Goal: Transaction & Acquisition: Purchase product/service

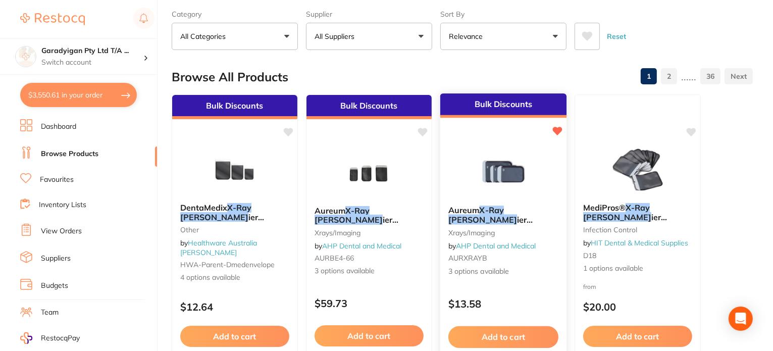
scroll to position [50, 0]
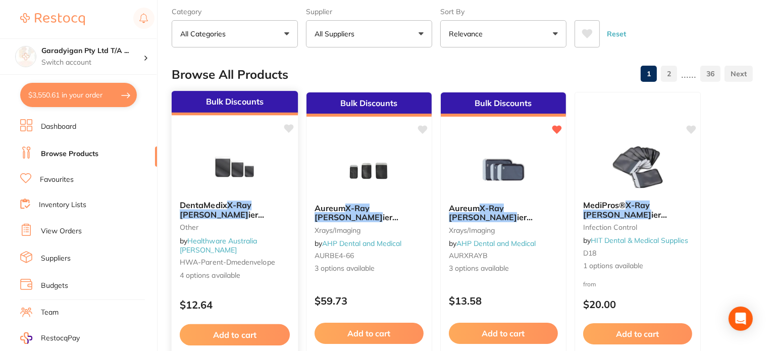
type input "xray [PERSON_NAME]"
click at [212, 339] on button "Add to cart" at bounding box center [235, 335] width 110 height 22
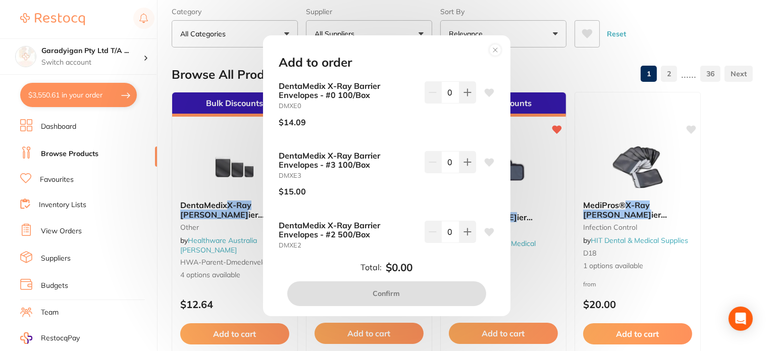
drag, startPoint x: 498, startPoint y: 52, endPoint x: 503, endPoint y: 58, distance: 7.9
click at [499, 53] on circle at bounding box center [495, 50] width 12 height 12
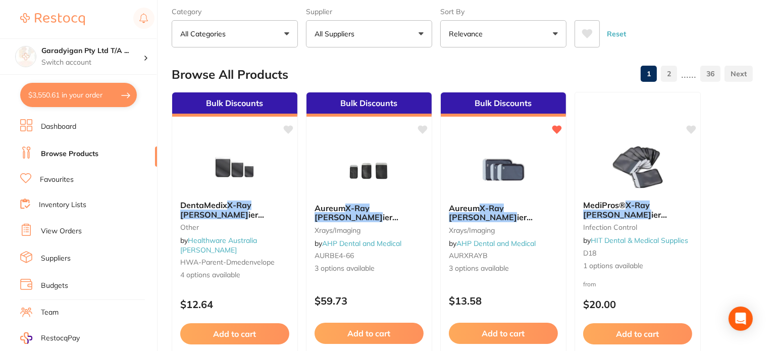
click at [257, 333] on button "Add to cart" at bounding box center [234, 333] width 109 height 21
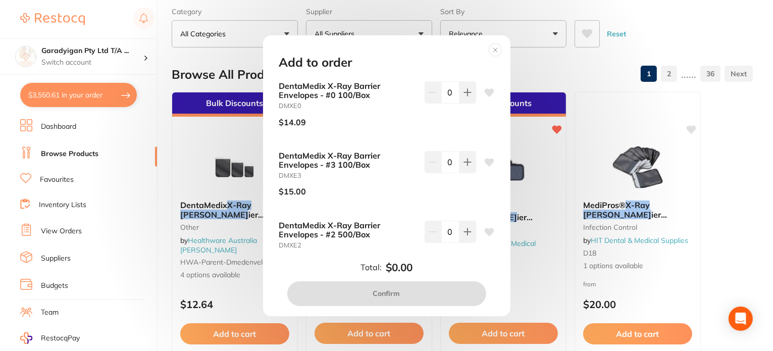
click at [486, 230] on icon at bounding box center [489, 232] width 10 height 8
drag, startPoint x: 469, startPoint y: 233, endPoint x: 468, endPoint y: 242, distance: 9.1
click at [469, 234] on button at bounding box center [468, 232] width 17 height 22
type input "1"
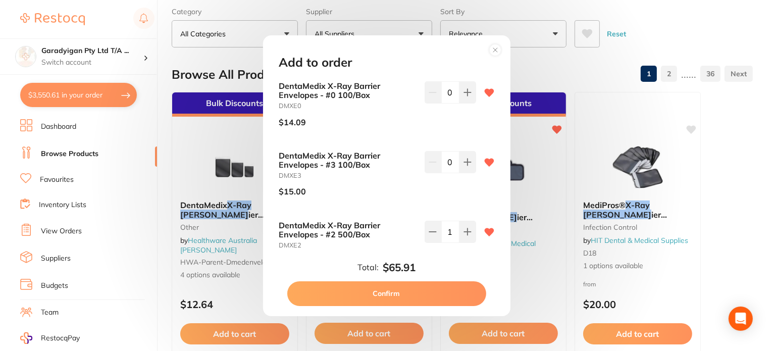
click at [490, 49] on circle at bounding box center [495, 50] width 12 height 12
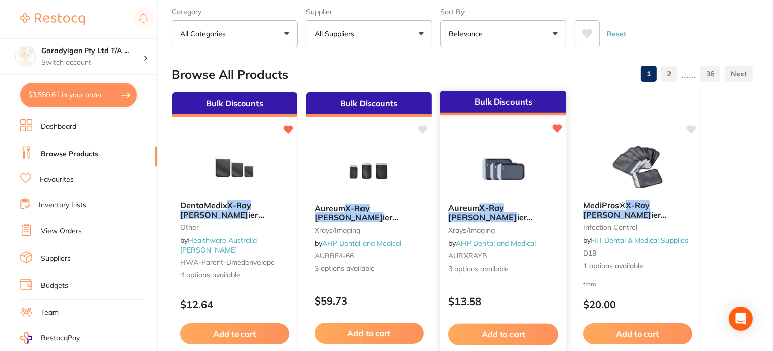
click at [528, 327] on button "Add to cart" at bounding box center [503, 335] width 110 height 22
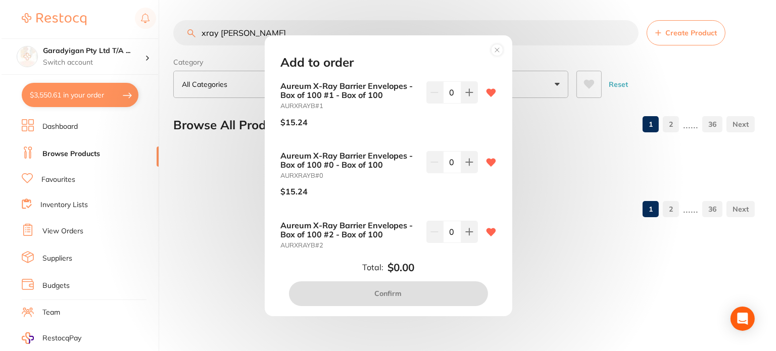
scroll to position [0, 0]
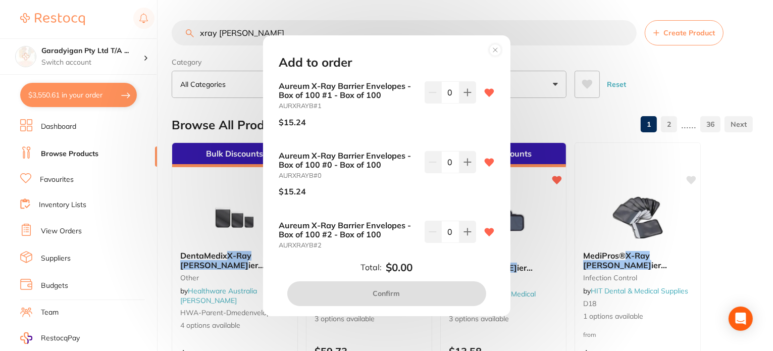
click at [491, 52] on circle at bounding box center [495, 50] width 12 height 12
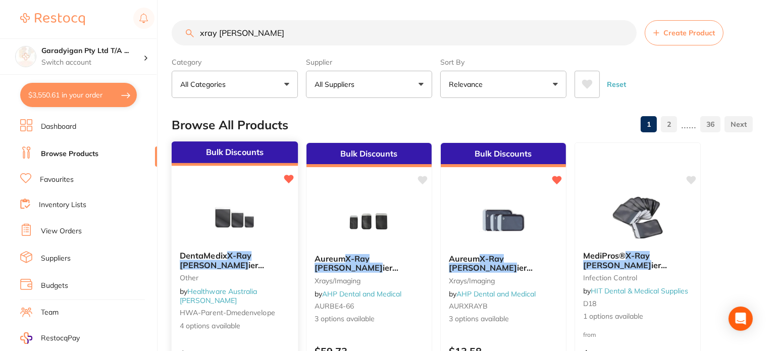
click at [261, 222] on img at bounding box center [234, 217] width 66 height 51
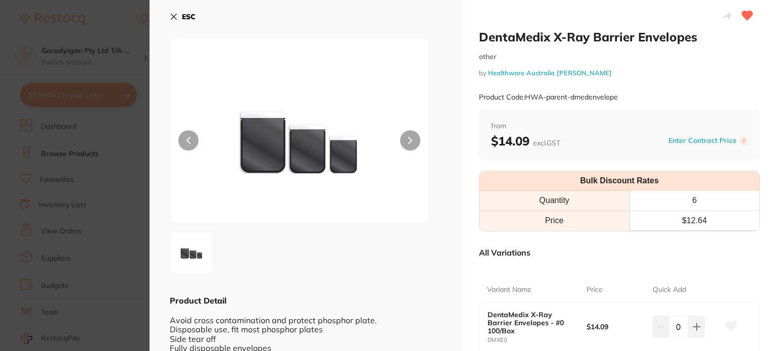
drag, startPoint x: 174, startPoint y: 22, endPoint x: 223, endPoint y: 65, distance: 65.1
click at [175, 21] on button "ESC" at bounding box center [183, 16] width 26 height 17
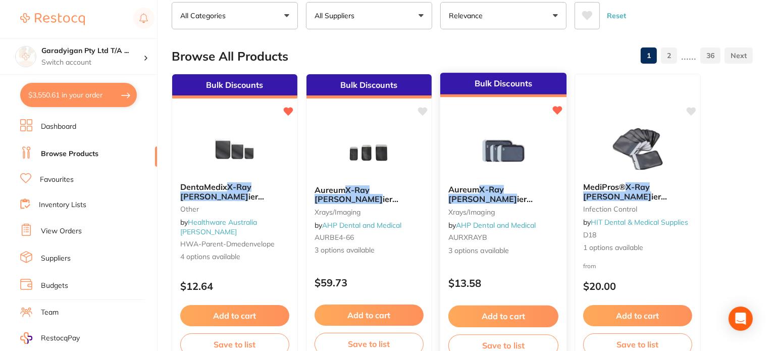
scroll to position [101, 0]
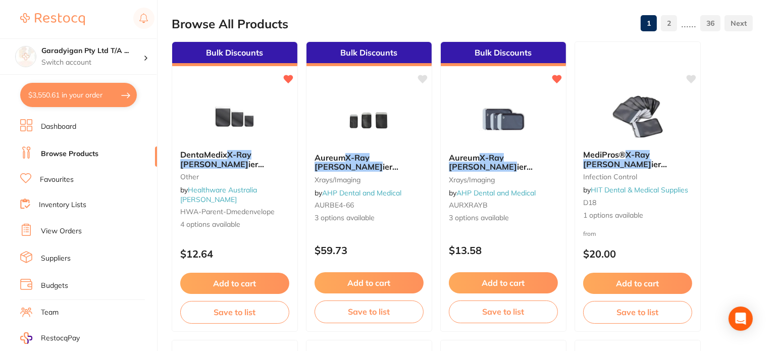
click at [497, 277] on button "Add to cart" at bounding box center [503, 282] width 109 height 21
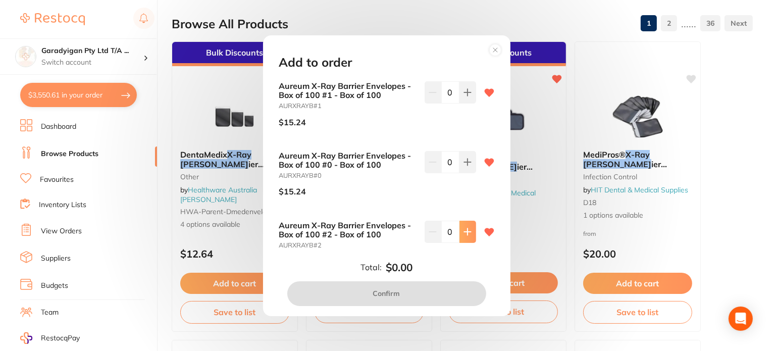
click at [467, 226] on button at bounding box center [468, 232] width 17 height 22
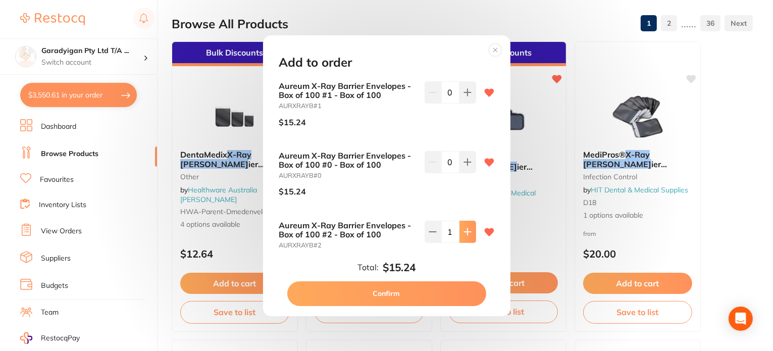
drag, startPoint x: 467, startPoint y: 226, endPoint x: 467, endPoint y: 233, distance: 7.6
click at [467, 226] on button at bounding box center [468, 232] width 17 height 22
type input "2"
click at [465, 294] on button "Confirm" at bounding box center [386, 293] width 199 height 24
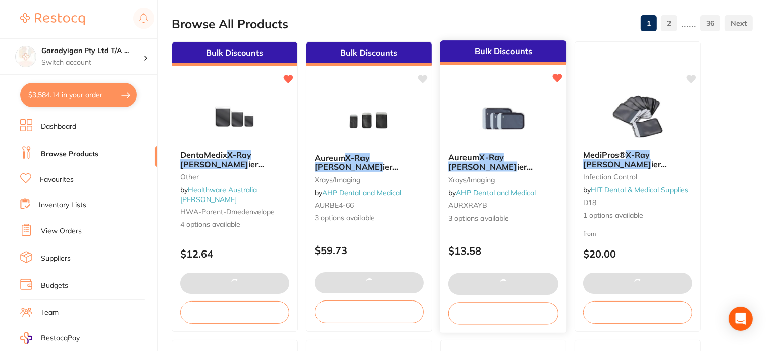
click at [511, 131] on img at bounding box center [503, 118] width 66 height 51
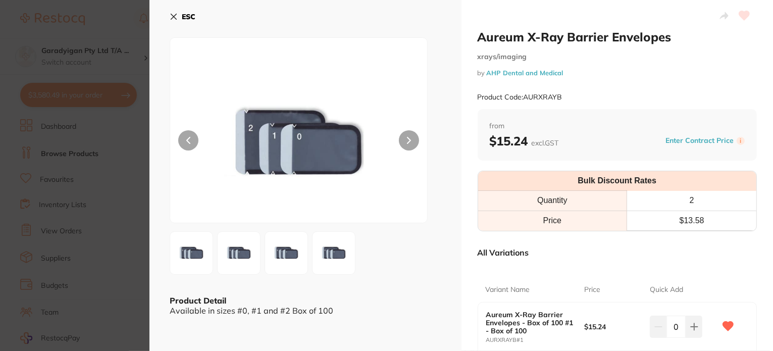
click at [170, 18] on icon at bounding box center [174, 17] width 8 height 8
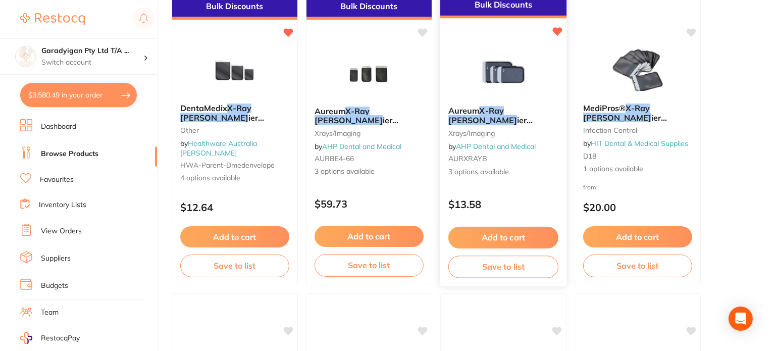
scroll to position [151, 0]
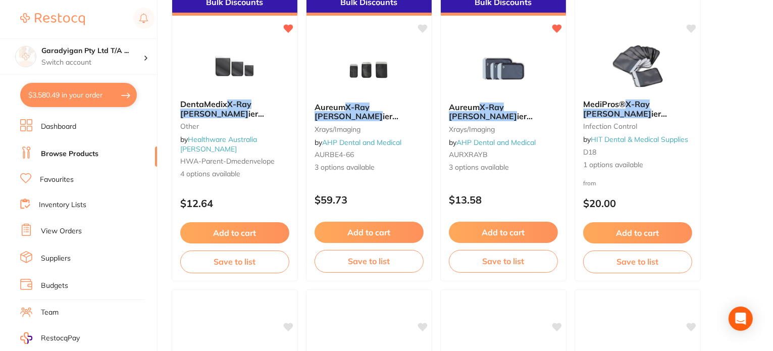
click at [509, 228] on button "Add to cart" at bounding box center [503, 232] width 109 height 21
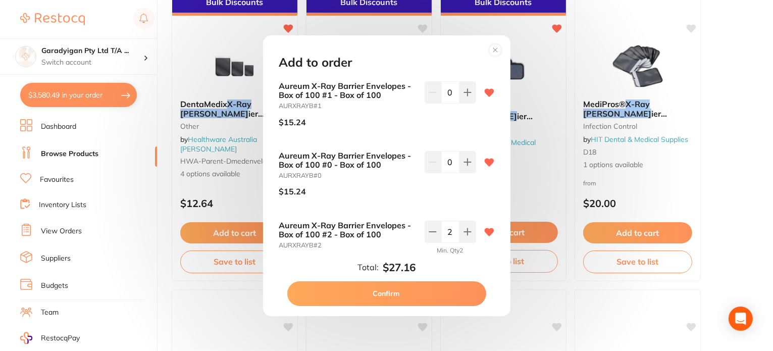
click at [443, 298] on button "Confirm" at bounding box center [386, 293] width 199 height 24
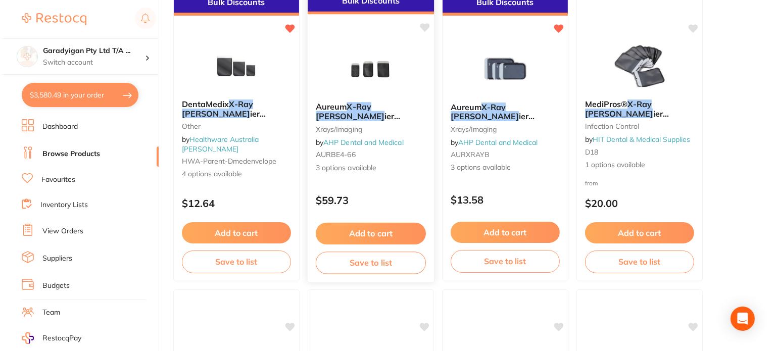
scroll to position [0, 0]
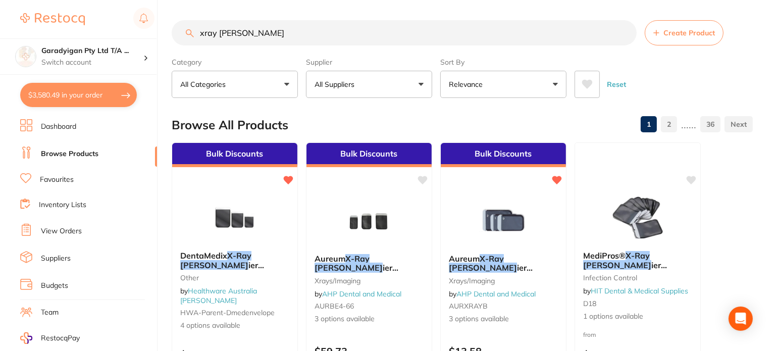
drag, startPoint x: 132, startPoint y: 94, endPoint x: 412, endPoint y: 256, distance: 323.3
click at [131, 94] on button "$3,580.49 in your order" at bounding box center [78, 95] width 117 height 24
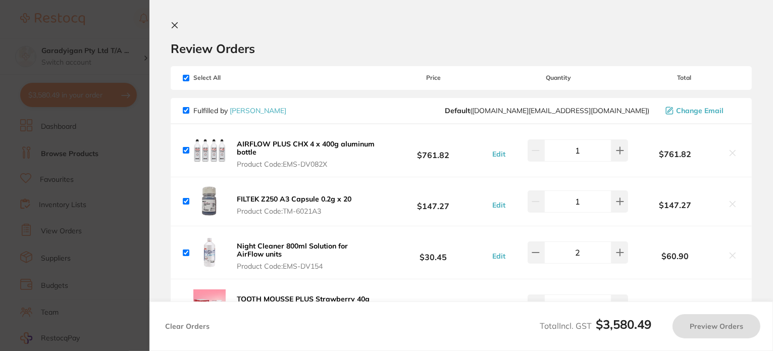
checkbox input "true"
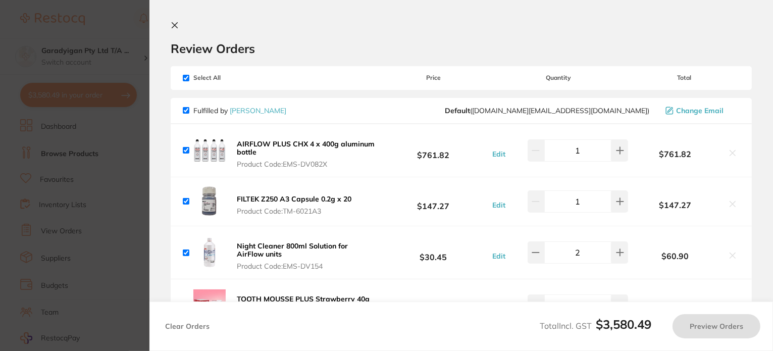
checkbox input "true"
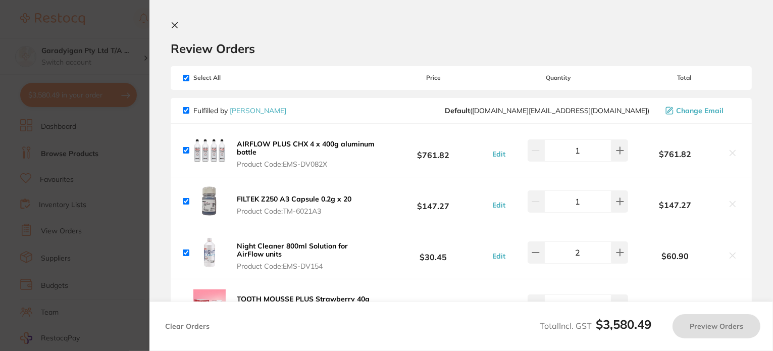
checkbox input "true"
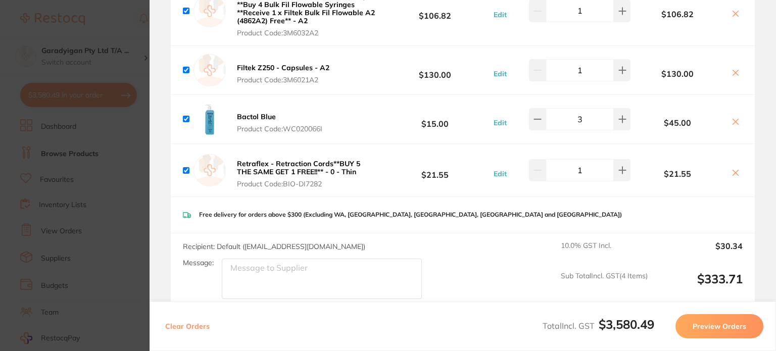
scroll to position [656, 0]
click at [311, 164] on b "Retraflex - Retraction Cords**BUY 5 THE SAME GET 1 FREE!!** - 0 - Thin" at bounding box center [298, 167] width 123 height 17
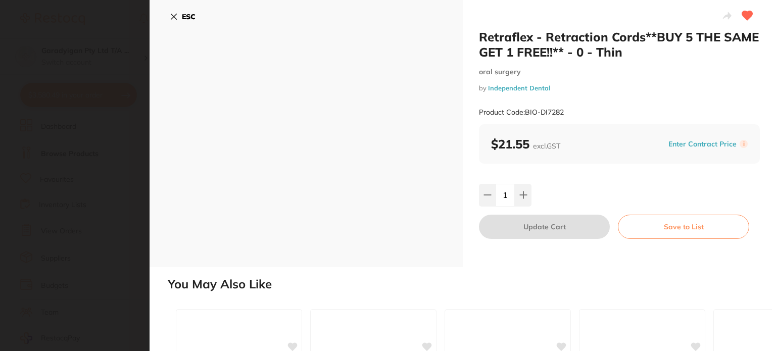
click at [170, 19] on icon at bounding box center [174, 17] width 8 height 8
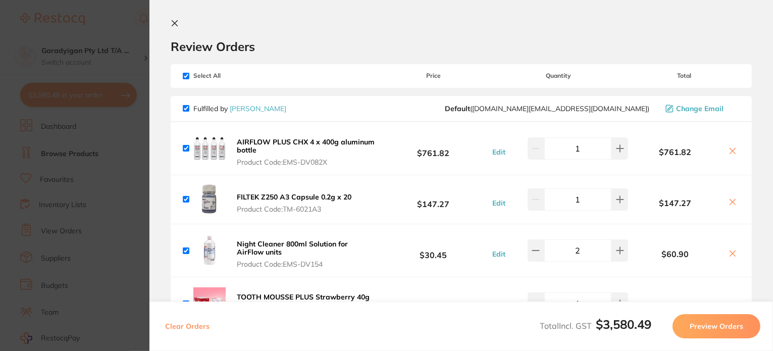
scroll to position [0, 0]
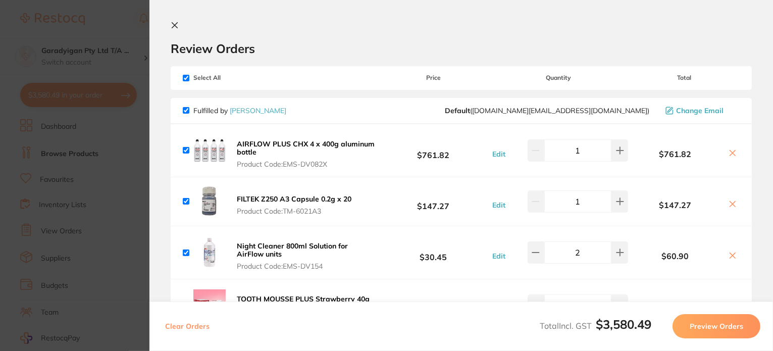
drag, startPoint x: 176, startPoint y: 24, endPoint x: 269, endPoint y: 44, distance: 95.5
click at [175, 24] on icon at bounding box center [175, 25] width 8 height 8
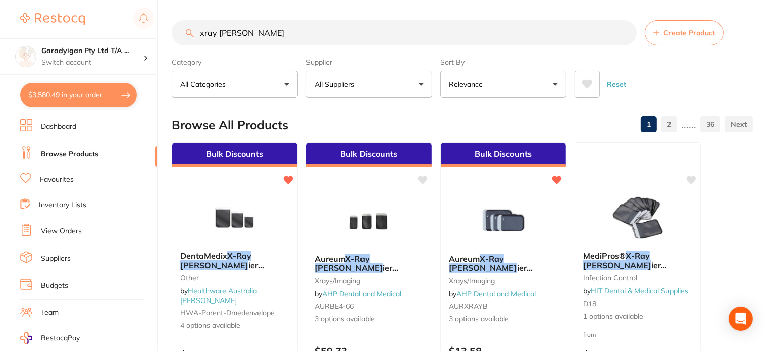
drag, startPoint x: 259, startPoint y: 34, endPoint x: 164, endPoint y: 40, distance: 95.1
click at [164, 40] on div "$3,580.49 Garadyigan Pty Ltd T/A ... Switch account Garadyigan Pty Ltd T/A Anna…" at bounding box center [386, 175] width 773 height 351
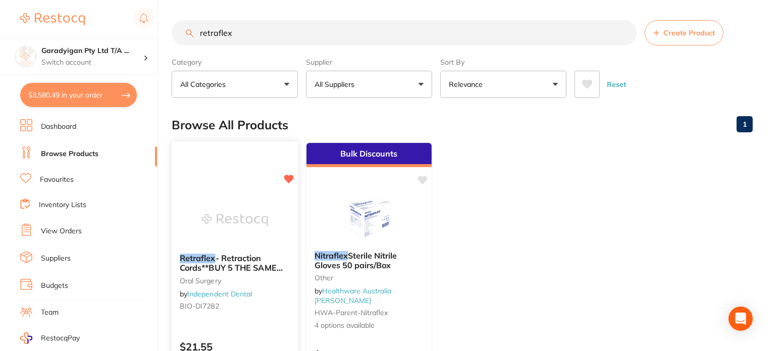
click at [224, 254] on span "- Retraction Cords**BUY 5 THE SAME GET 1 FREE!!** - 0 - Thin" at bounding box center [231, 267] width 103 height 29
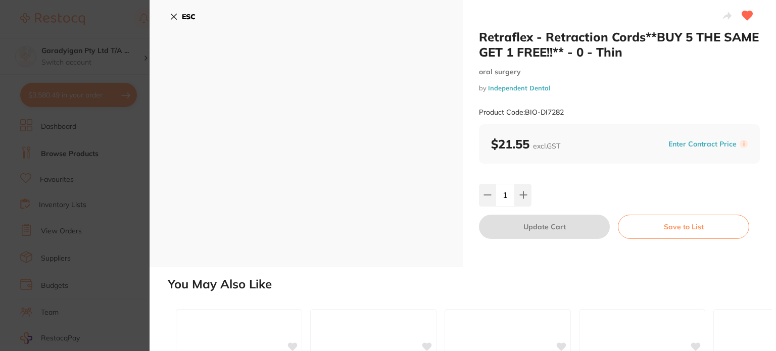
click at [174, 17] on icon at bounding box center [174, 17] width 6 height 6
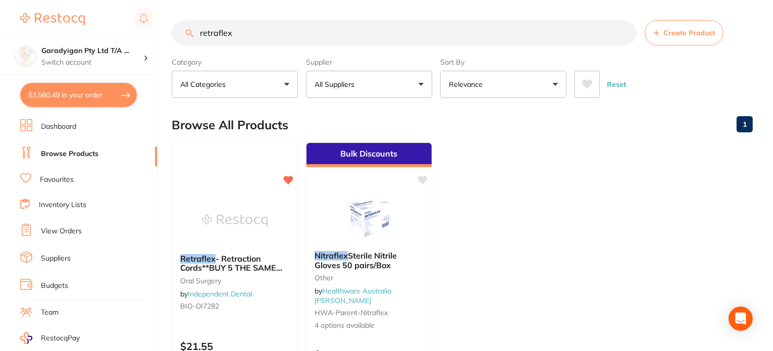
drag, startPoint x: 255, startPoint y: 20, endPoint x: 252, endPoint y: 29, distance: 9.4
click at [255, 26] on input "retraflex" at bounding box center [404, 32] width 465 height 25
drag, startPoint x: 251, startPoint y: 34, endPoint x: 109, endPoint y: 49, distance: 143.2
click at [109, 49] on div "$3,580.49 Garadyigan Pty Ltd T/A ... Switch account Garadyigan Pty Ltd T/A Anna…" at bounding box center [386, 175] width 773 height 351
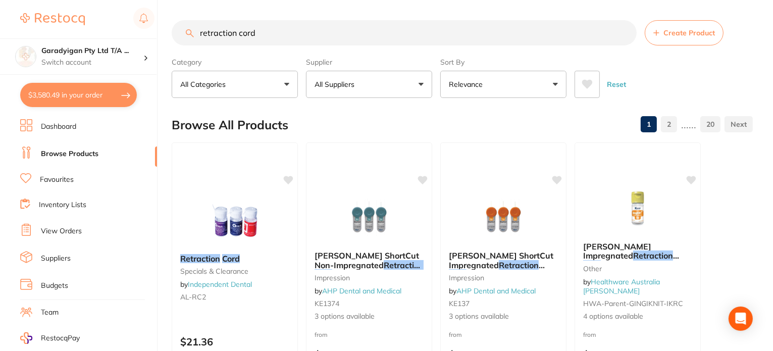
drag, startPoint x: 294, startPoint y: 31, endPoint x: 38, endPoint y: 32, distance: 256.0
click at [38, 32] on div "$3,580.49 Garadyigan Pty Ltd T/A ... Switch account Garadyigan Pty Ltd T/A Anna…" at bounding box center [386, 175] width 773 height 351
type input "retraction cord"
click at [114, 261] on li "Suppliers" at bounding box center [88, 258] width 137 height 15
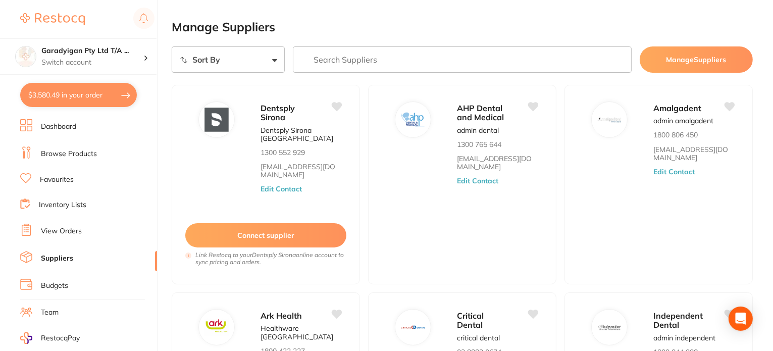
drag, startPoint x: 88, startPoint y: 95, endPoint x: 246, endPoint y: 33, distance: 170.3
click at [88, 95] on button "$3,580.49 in your order" at bounding box center [78, 95] width 117 height 24
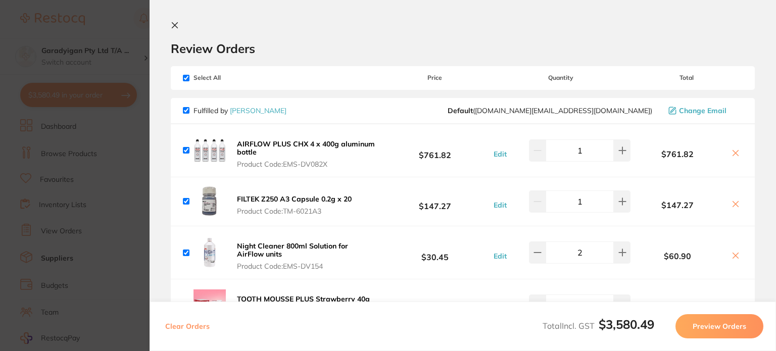
drag, startPoint x: 179, startPoint y: 25, endPoint x: 206, endPoint y: 20, distance: 27.7
click at [179, 25] on button at bounding box center [177, 26] width 12 height 10
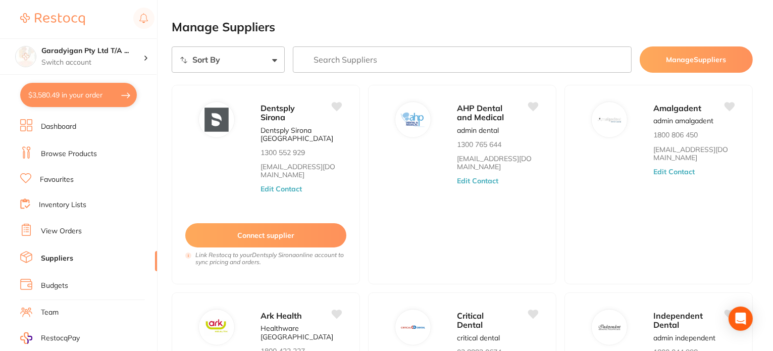
click at [81, 150] on link "Browse Products" at bounding box center [69, 154] width 56 height 10
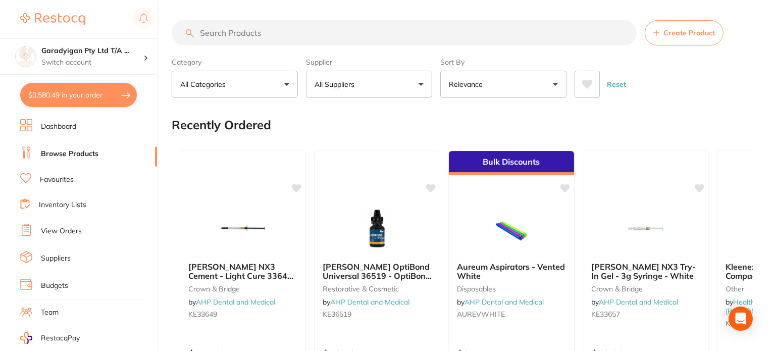
click at [264, 38] on input "search" at bounding box center [404, 32] width 465 height 25
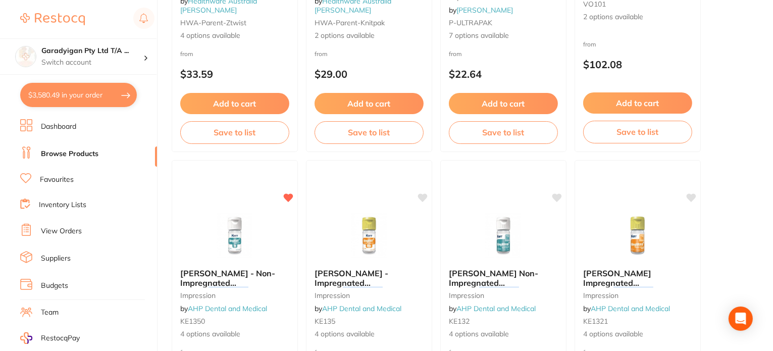
scroll to position [1212, 0]
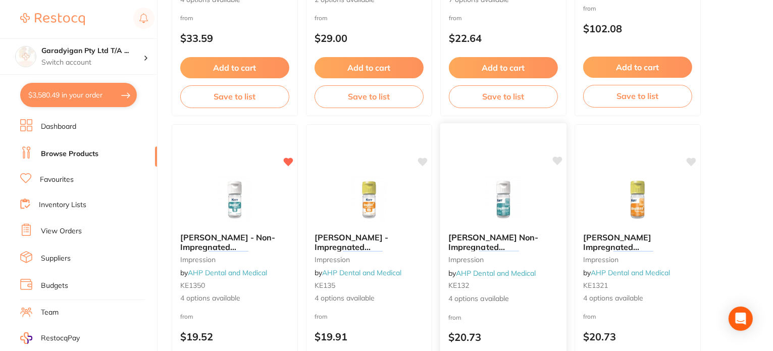
drag, startPoint x: 293, startPoint y: 157, endPoint x: 519, endPoint y: 309, distance: 272.1
click at [293, 157] on icon at bounding box center [288, 162] width 10 height 10
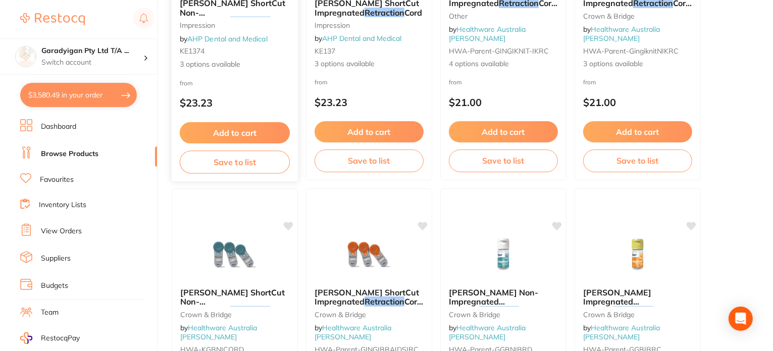
scroll to position [0, 0]
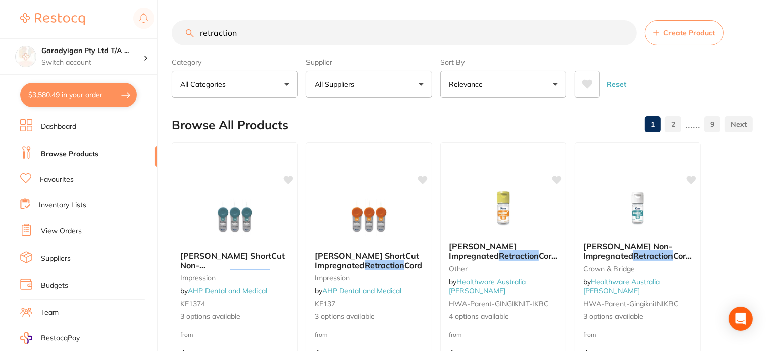
drag, startPoint x: 242, startPoint y: 30, endPoint x: 164, endPoint y: 33, distance: 78.4
click at [165, 34] on div "$3,580.49 Garadyigan Pty Ltd T/A ... Switch account Garadyigan Pty Ltd T/A Anna…" at bounding box center [386, 175] width 773 height 351
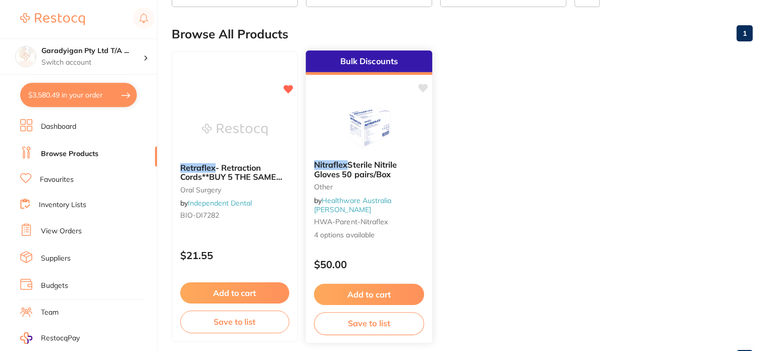
scroll to position [134, 0]
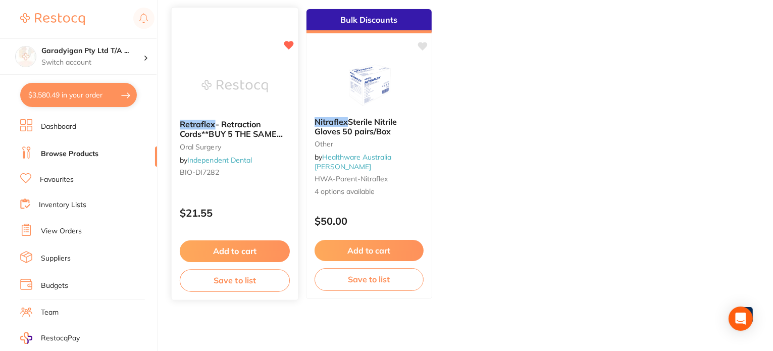
click at [254, 246] on button "Add to cart" at bounding box center [235, 251] width 110 height 22
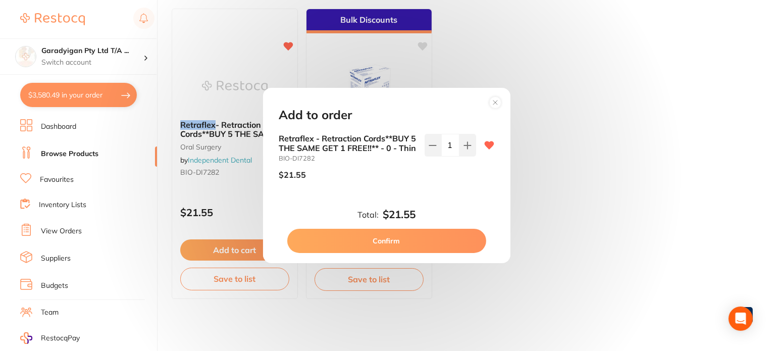
click at [493, 96] on circle at bounding box center [495, 102] width 12 height 12
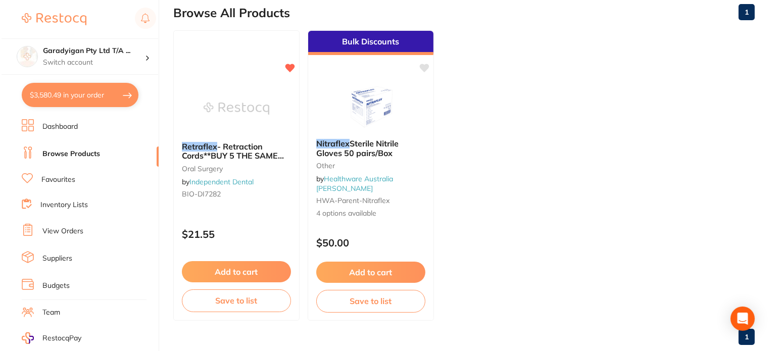
scroll to position [0, 0]
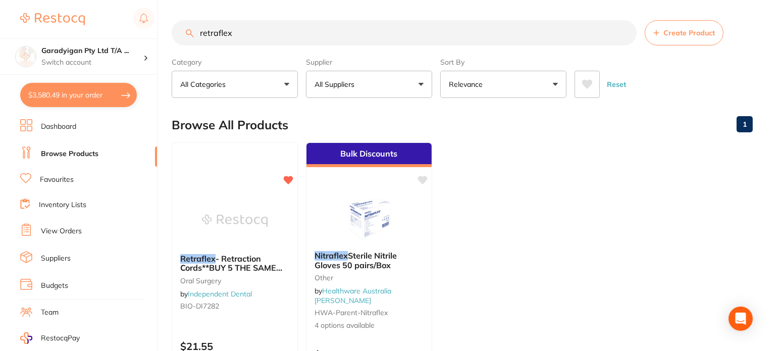
click at [293, 39] on input "retraflex" at bounding box center [404, 32] width 465 height 25
type input "r"
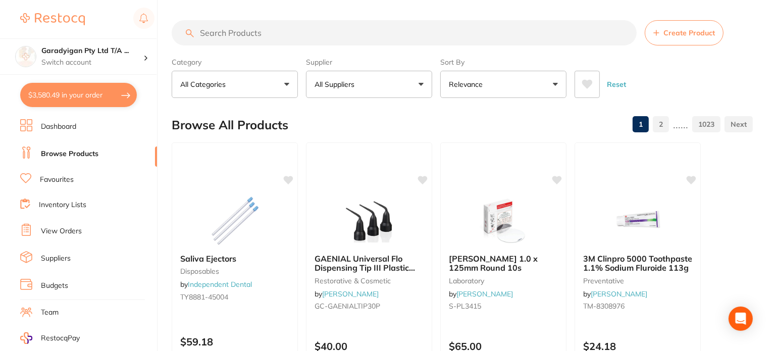
click at [52, 183] on li "Favourites" at bounding box center [88, 179] width 137 height 13
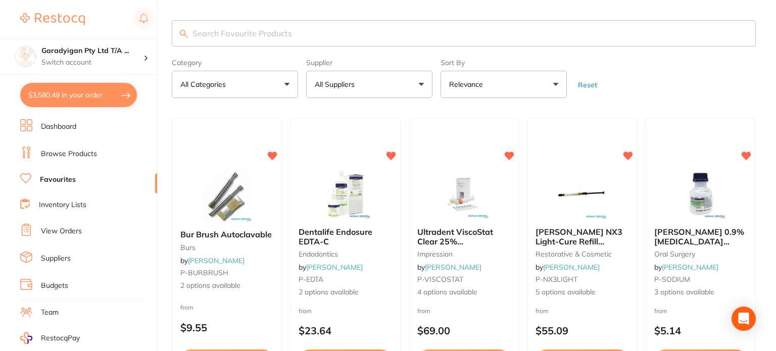
click at [218, 33] on input "search" at bounding box center [464, 33] width 584 height 26
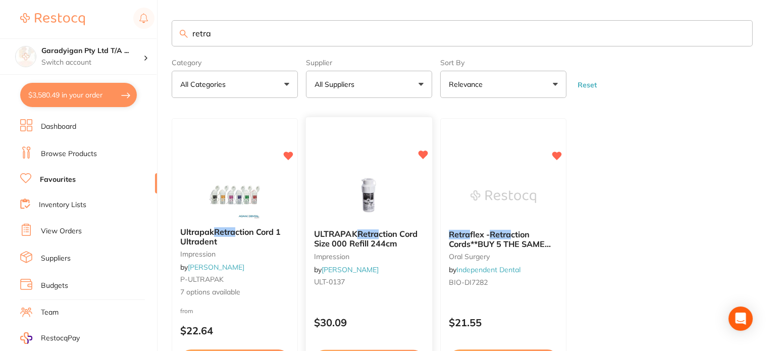
type input "retra"
drag, startPoint x: 371, startPoint y: 305, endPoint x: 404, endPoint y: 347, distance: 54.0
click at [372, 304] on div "ULTRAPAK Retra ction Cord Size 000 Refill 244cm impression by [PERSON_NAME] ULT…" at bounding box center [369, 263] width 126 height 290
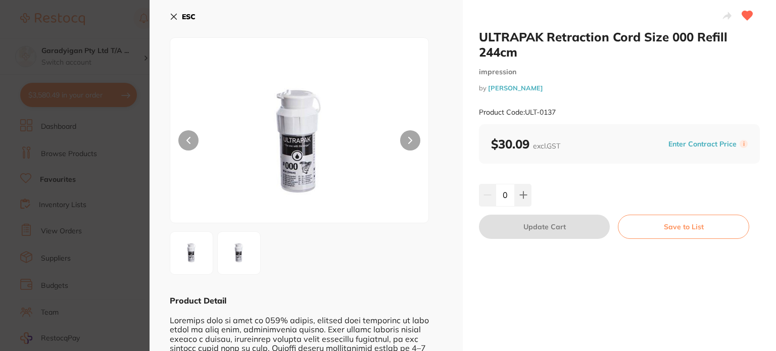
drag, startPoint x: 171, startPoint y: 13, endPoint x: 320, endPoint y: 70, distance: 159.1
click at [173, 13] on icon at bounding box center [174, 17] width 8 height 8
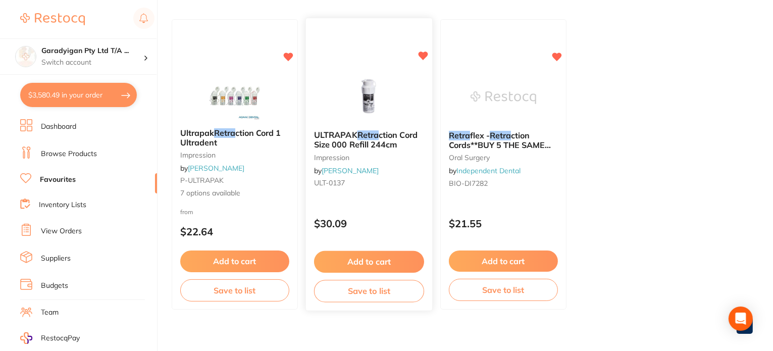
scroll to position [101, 0]
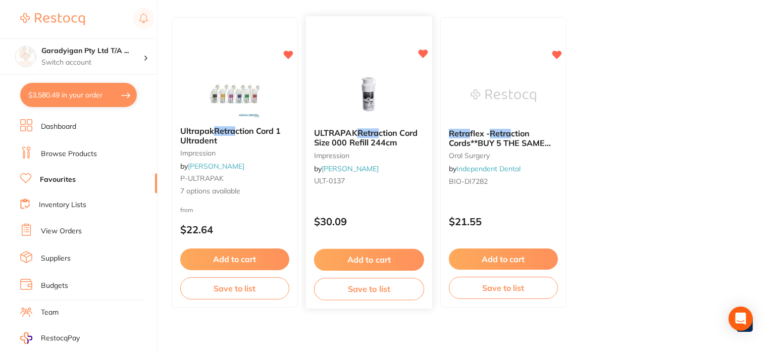
click at [387, 258] on button "Add to cart" at bounding box center [369, 260] width 110 height 22
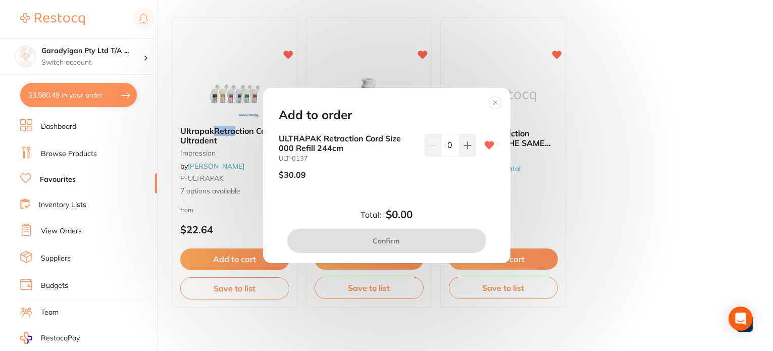
drag, startPoint x: 471, startPoint y: 145, endPoint x: 459, endPoint y: 201, distance: 57.8
click at [471, 145] on button at bounding box center [468, 145] width 17 height 22
type input "1"
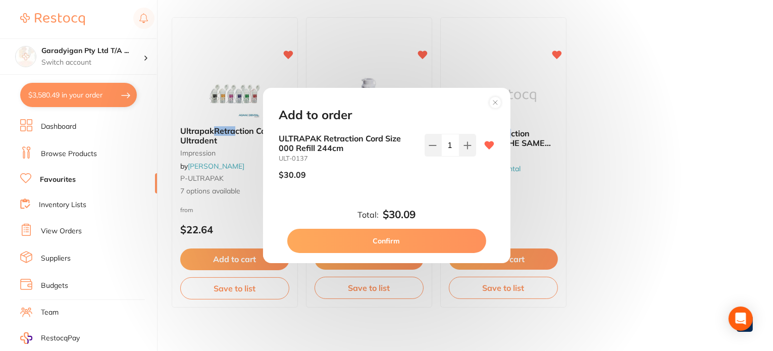
click at [436, 242] on button "Confirm" at bounding box center [386, 241] width 199 height 24
checkbox input "false"
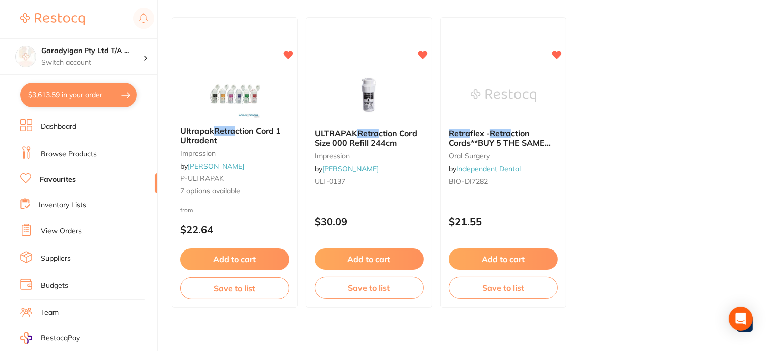
click at [263, 261] on button "Add to cart" at bounding box center [234, 258] width 109 height 21
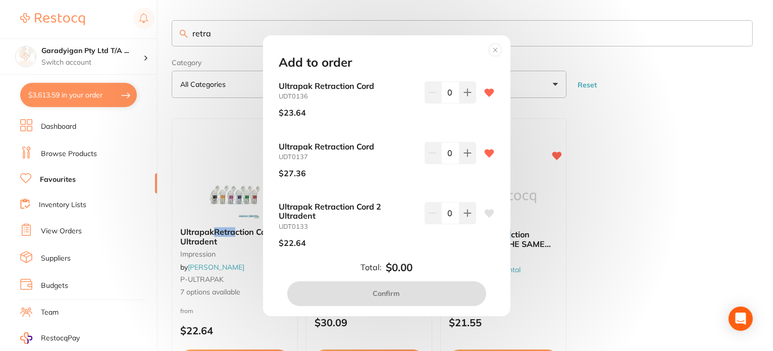
scroll to position [0, 0]
click at [493, 50] on circle at bounding box center [495, 50] width 12 height 12
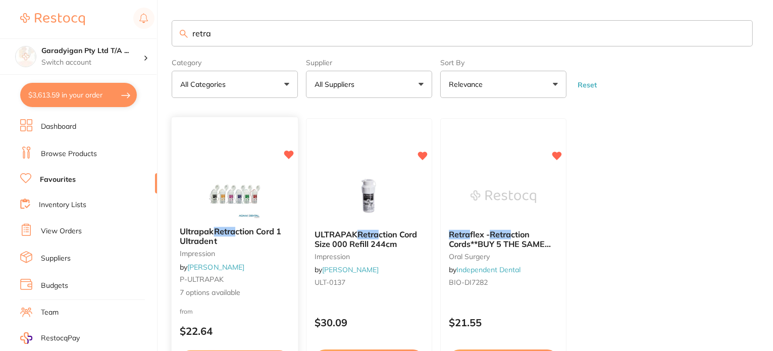
scroll to position [110, 0]
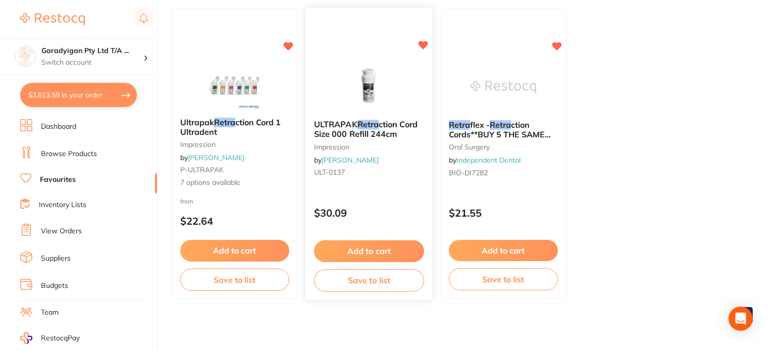
click at [395, 245] on button "Add to cart" at bounding box center [369, 251] width 110 height 22
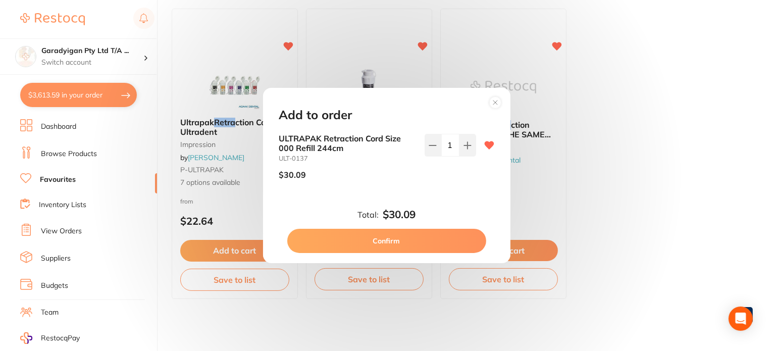
click at [397, 246] on button "Confirm" at bounding box center [386, 241] width 199 height 24
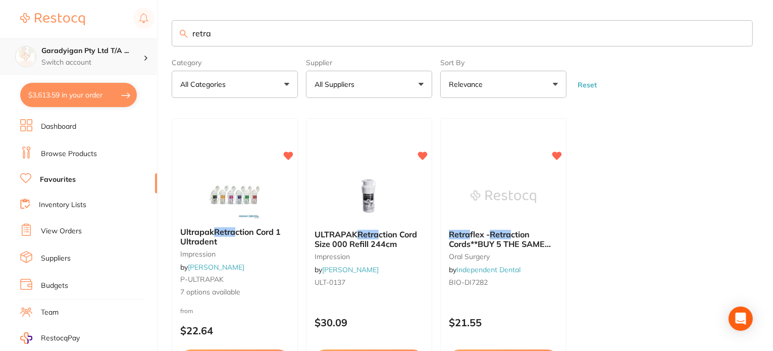
scroll to position [0, 0]
drag, startPoint x: 255, startPoint y: 37, endPoint x: 93, endPoint y: 41, distance: 161.6
click at [93, 41] on div "$3,613.59 Garadyigan Pty Ltd T/A ... Switch account Garadyigan Pty Ltd T/A Anna…" at bounding box center [386, 175] width 773 height 351
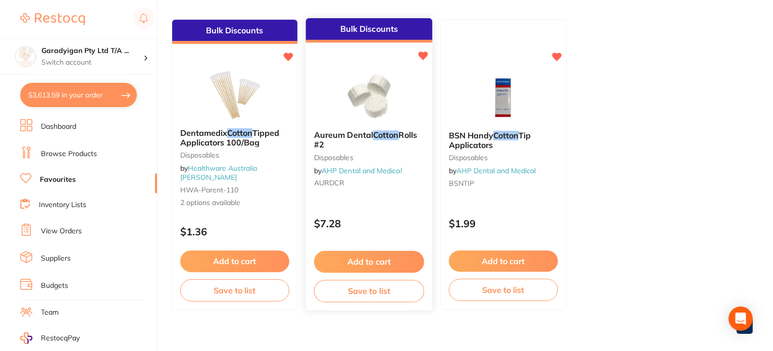
scroll to position [101, 0]
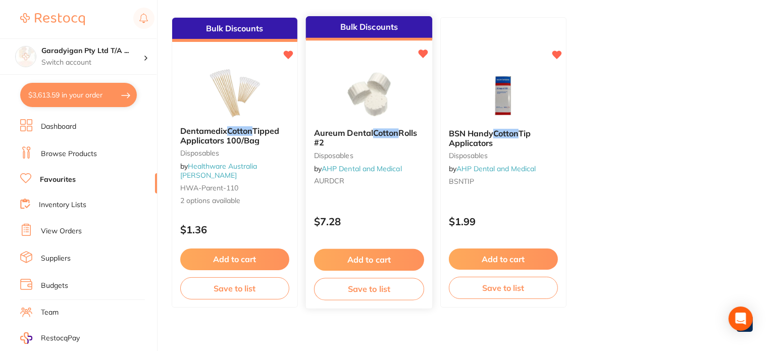
type input "cotton"
click at [384, 266] on button "Add to cart" at bounding box center [369, 260] width 110 height 22
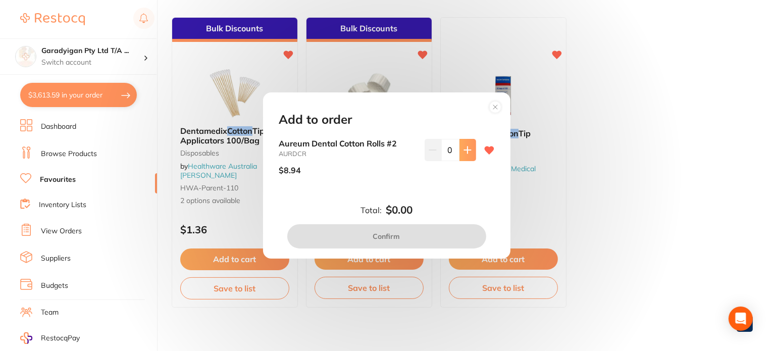
click at [466, 157] on button at bounding box center [468, 150] width 17 height 22
type input "1"
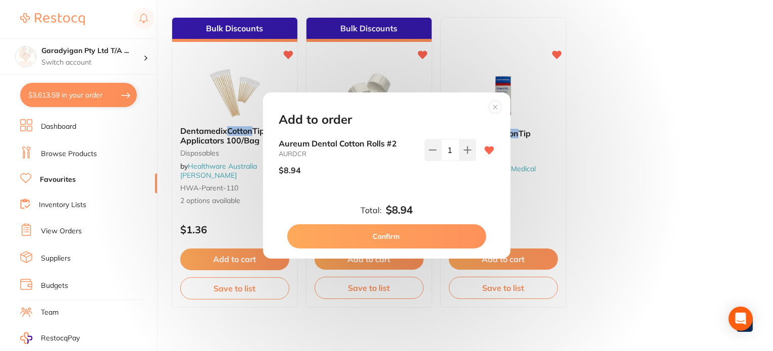
click at [428, 246] on button "Confirm" at bounding box center [386, 236] width 199 height 24
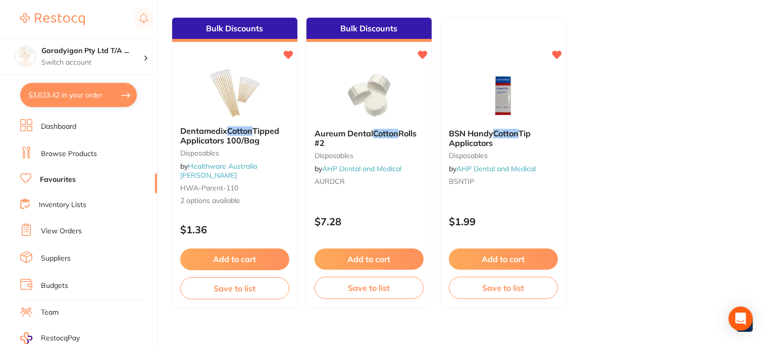
checkbox input "false"
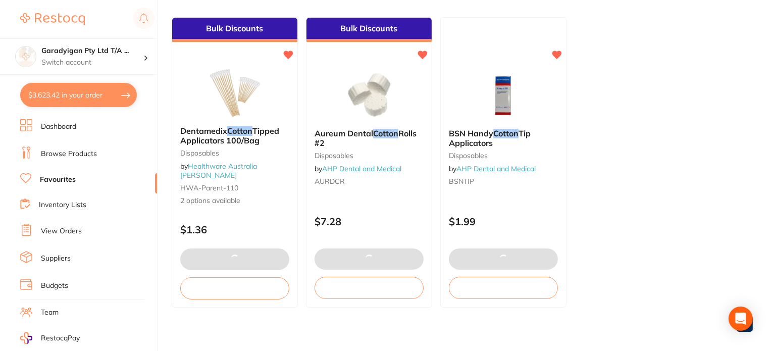
drag, startPoint x: 345, startPoint y: 115, endPoint x: 412, endPoint y: 198, distance: 106.8
click at [346, 115] on img at bounding box center [369, 95] width 66 height 50
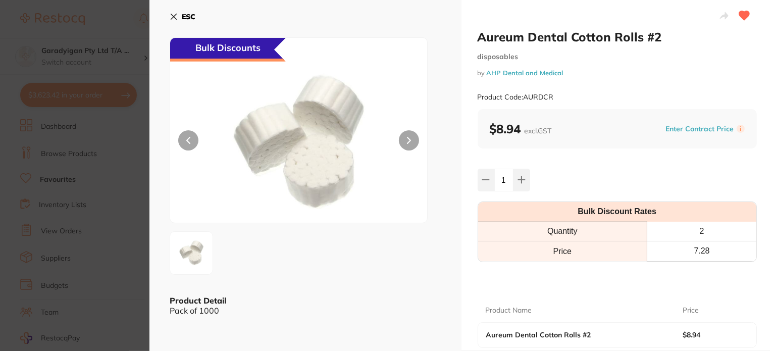
click at [171, 14] on icon at bounding box center [174, 17] width 8 height 8
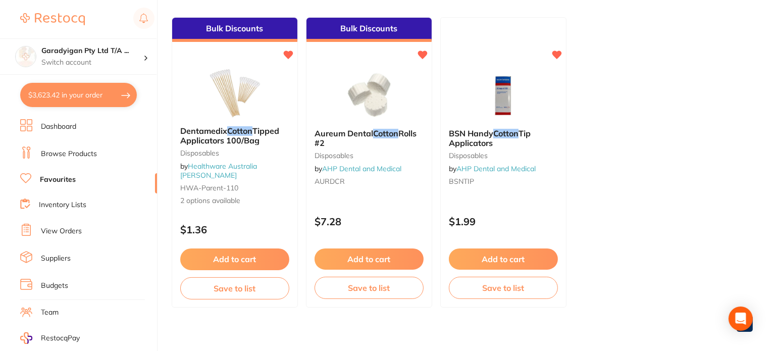
click at [254, 258] on button "Add to cart" at bounding box center [234, 258] width 109 height 21
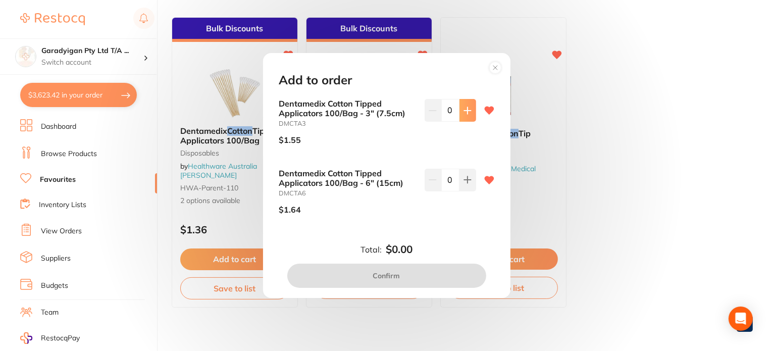
click at [467, 112] on icon at bounding box center [468, 111] width 8 height 8
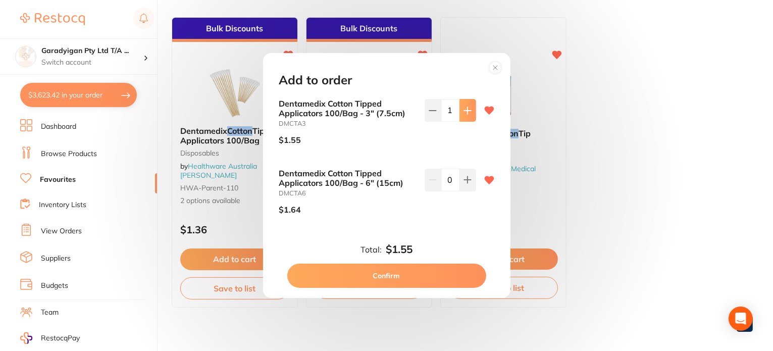
click at [467, 111] on icon at bounding box center [468, 111] width 8 height 8
type input "2"
click at [219, 129] on div "Add to order Dentamedix Cotton Tipped Applicators 100/Bag - 3" (7.5cm) DMCTA3 $…" at bounding box center [386, 175] width 773 height 351
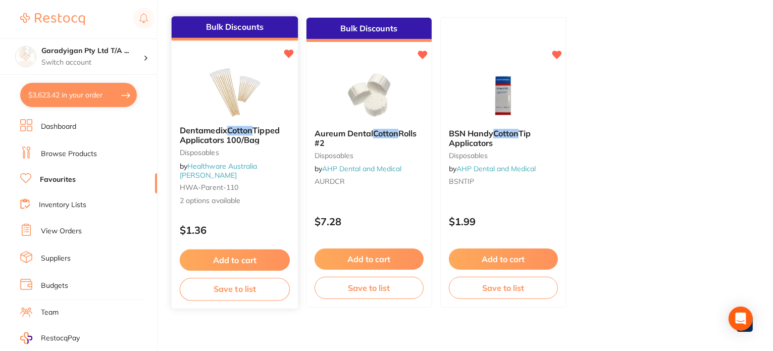
click at [249, 115] on img at bounding box center [234, 92] width 66 height 51
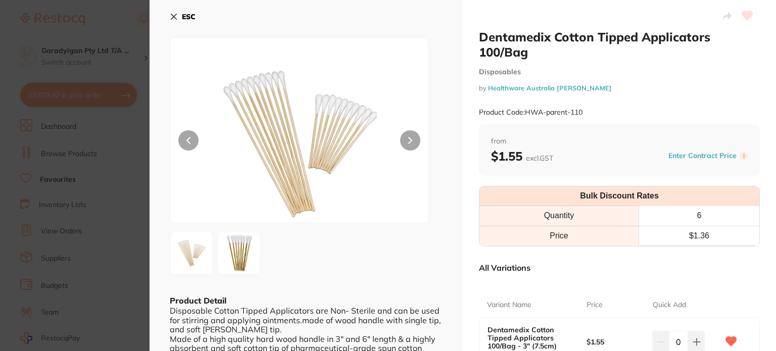
click at [237, 95] on section "Dentamedix Cotton Tipped Applicators 100/Bag Disposables by Healthware Australi…" at bounding box center [388, 175] width 776 height 351
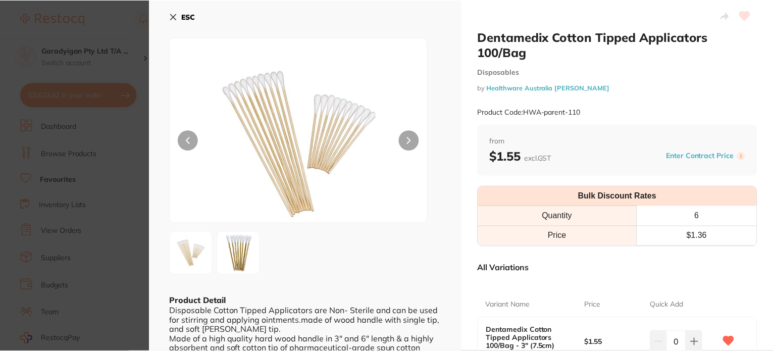
scroll to position [101, 0]
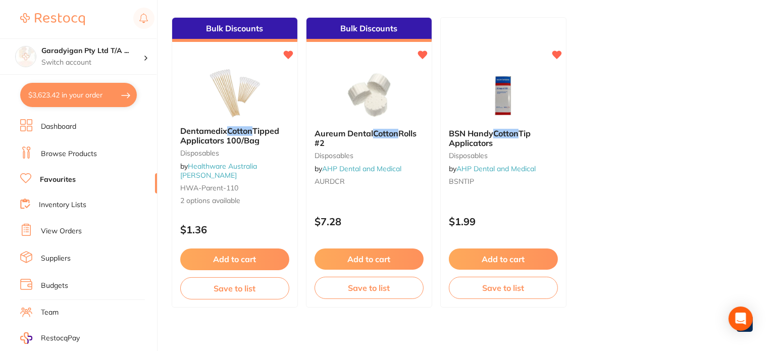
click at [237, 96] on img at bounding box center [235, 93] width 66 height 50
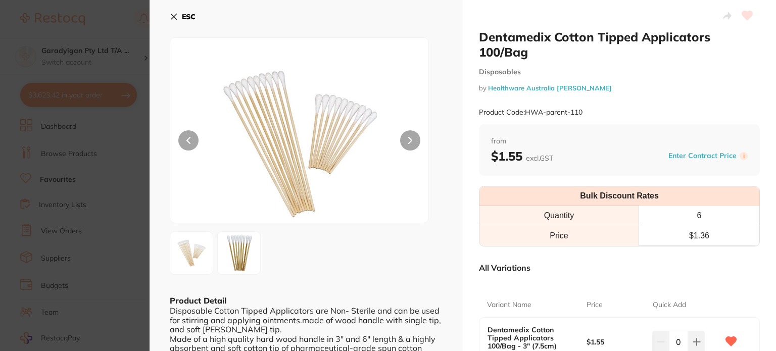
click at [176, 13] on icon at bounding box center [174, 17] width 8 height 8
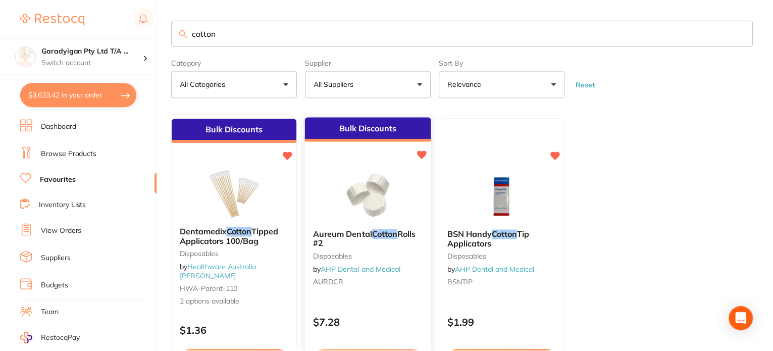
scroll to position [101, 0]
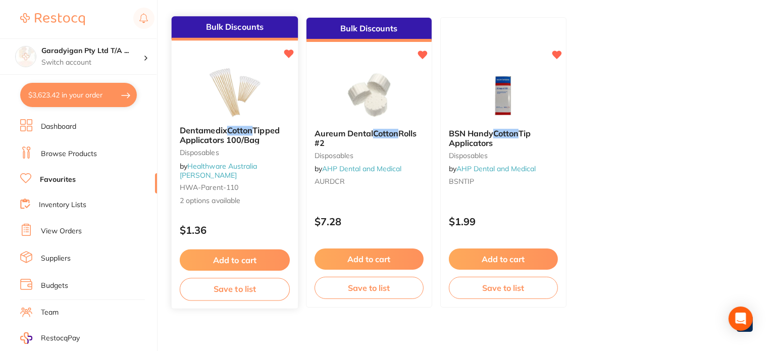
click at [275, 258] on button "Add to cart" at bounding box center [235, 260] width 110 height 22
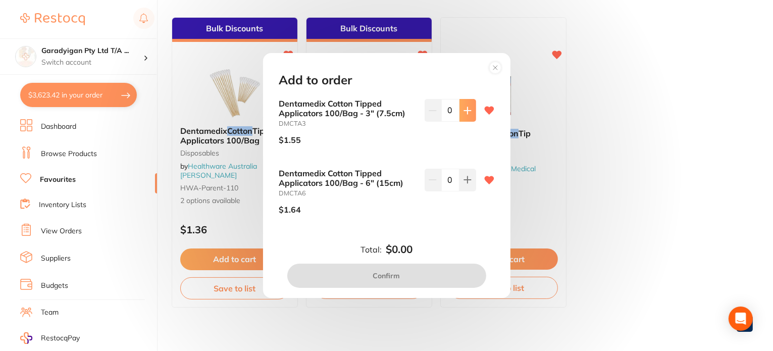
click at [465, 112] on icon at bounding box center [467, 110] width 7 height 7
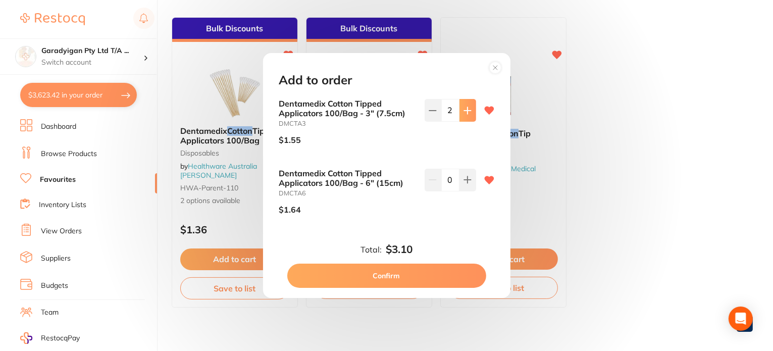
click at [465, 112] on icon at bounding box center [467, 110] width 7 height 7
type input "6"
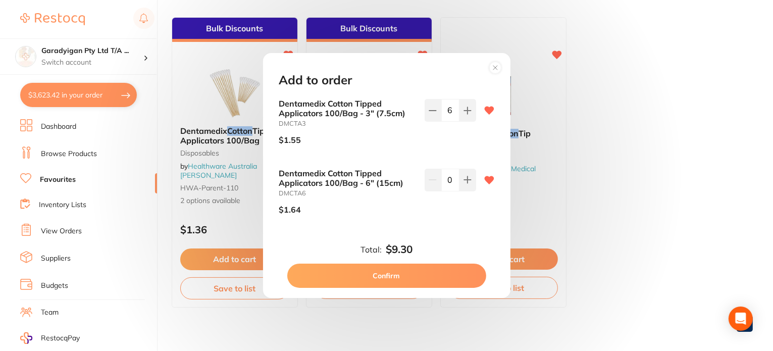
drag, startPoint x: 424, startPoint y: 269, endPoint x: 4, endPoint y: 262, distance: 420.2
click at [424, 268] on button "Confirm" at bounding box center [386, 276] width 199 height 24
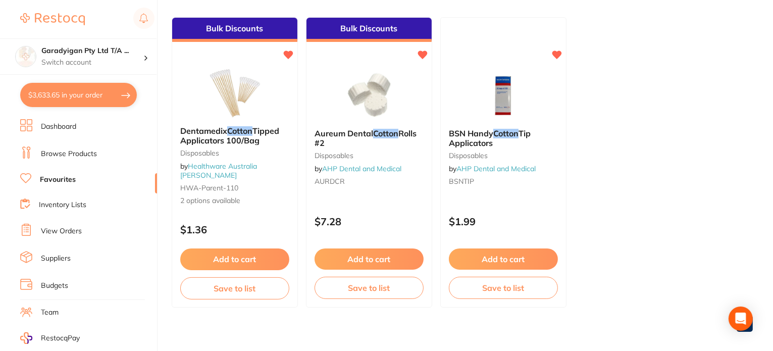
checkbox input "false"
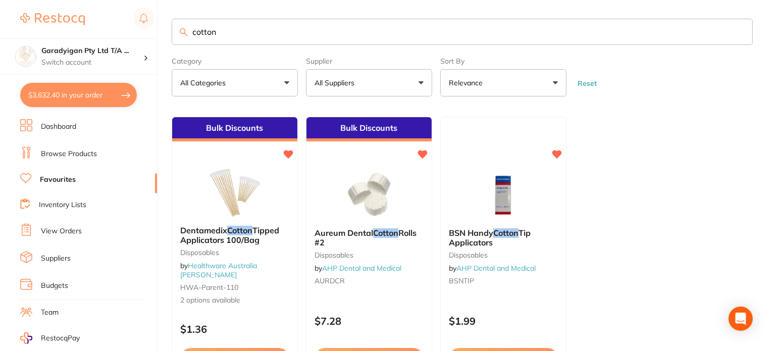
scroll to position [0, 0]
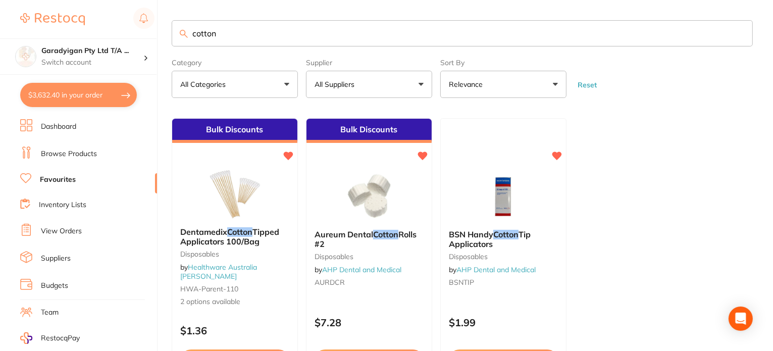
click at [67, 127] on link "Dashboard" at bounding box center [58, 127] width 35 height 10
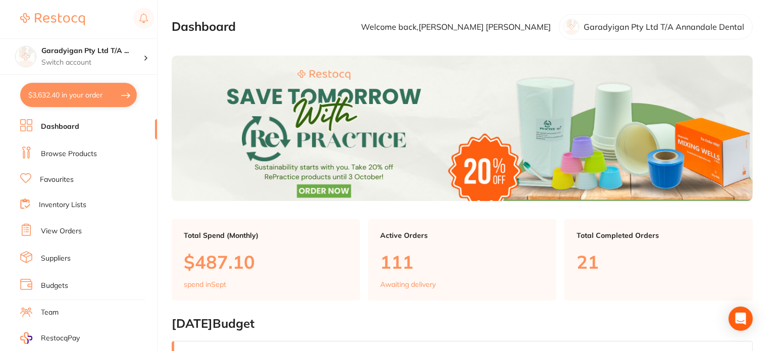
click at [77, 150] on link "Browse Products" at bounding box center [69, 154] width 56 height 10
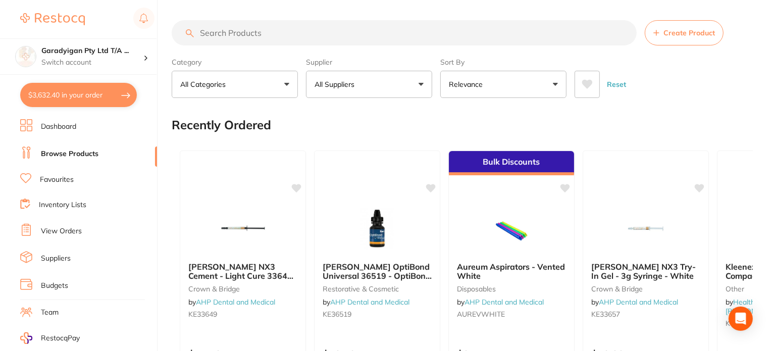
click at [262, 32] on input "search" at bounding box center [404, 32] width 465 height 25
type input "gelat"
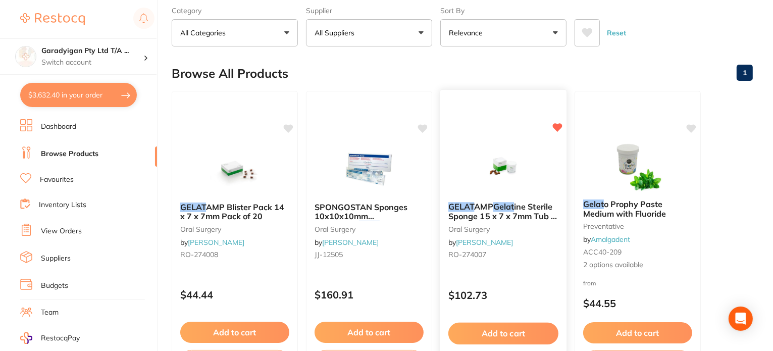
scroll to position [50, 0]
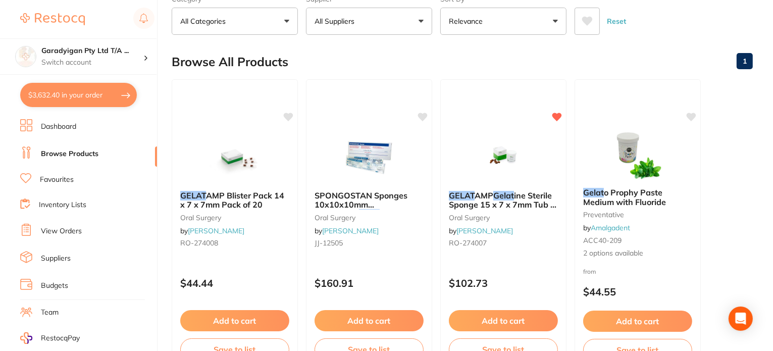
scroll to position [50, 0]
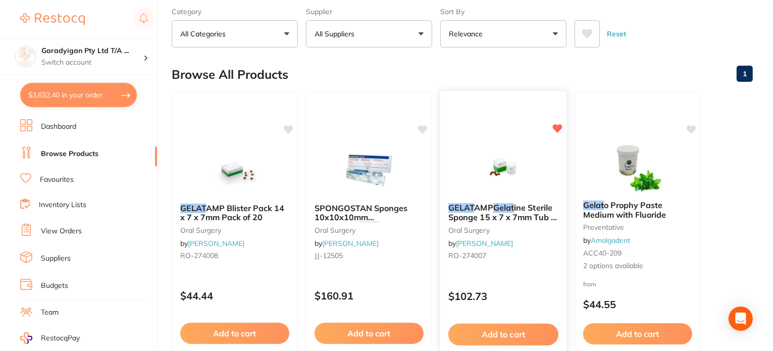
type input "gelat"
click at [535, 331] on button "Add to cart" at bounding box center [503, 335] width 110 height 22
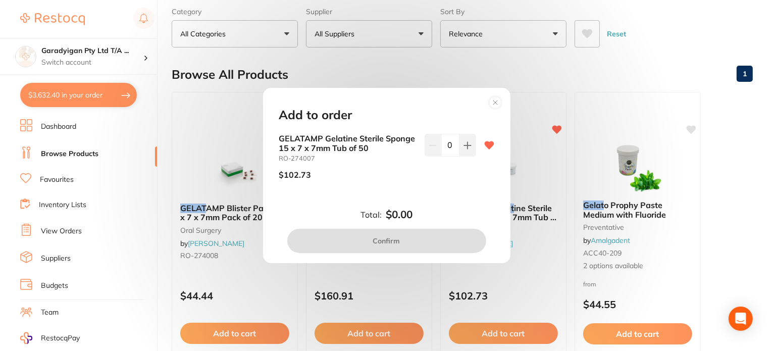
drag, startPoint x: 465, startPoint y: 147, endPoint x: 440, endPoint y: 193, distance: 52.6
click at [465, 147] on icon at bounding box center [467, 145] width 7 height 7
type input "1"
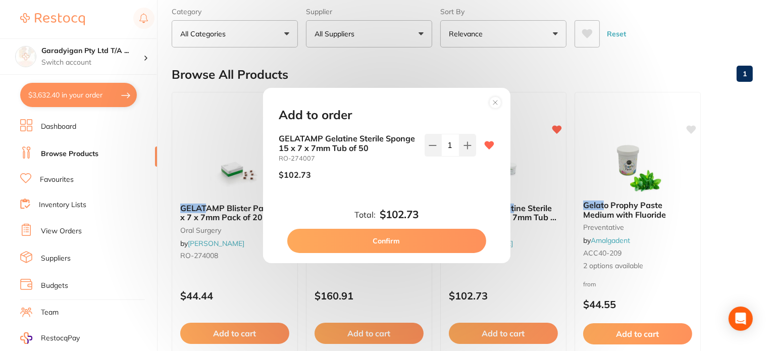
click at [398, 235] on button "Confirm" at bounding box center [386, 241] width 199 height 24
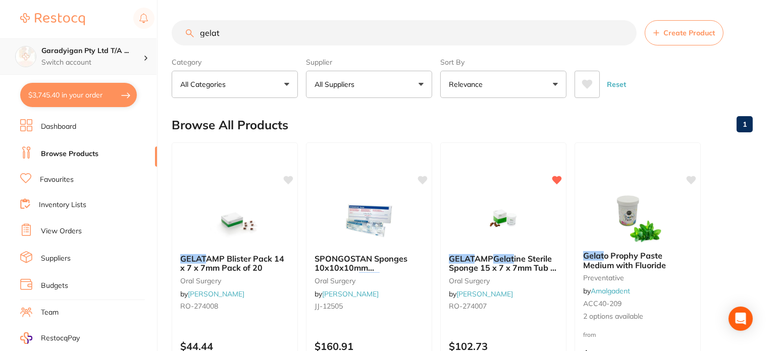
scroll to position [0, 0]
drag, startPoint x: 230, startPoint y: 32, endPoint x: 106, endPoint y: 41, distance: 125.1
click at [106, 41] on div "$3,745.40 Garadyigan Pty Ltd T/A ... Switch account Garadyigan Pty Ltd T/A Anna…" at bounding box center [386, 175] width 773 height 351
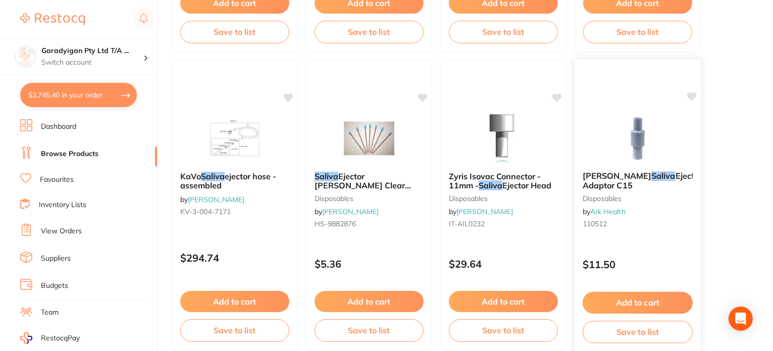
scroll to position [1515, 0]
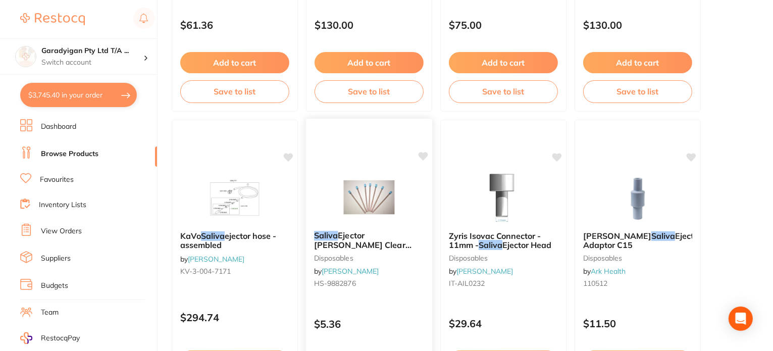
type input "saliva"
click at [420, 155] on icon at bounding box center [424, 156] width 10 height 9
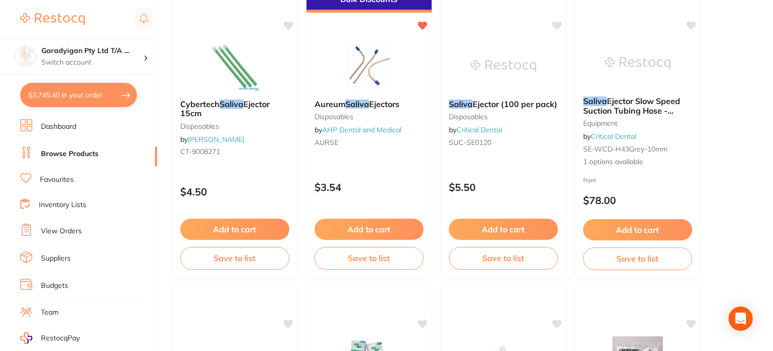
scroll to position [3434, 0]
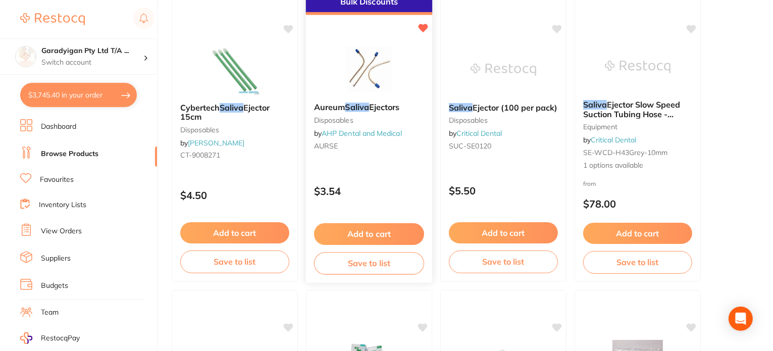
click at [379, 234] on button "Add to cart" at bounding box center [369, 234] width 110 height 22
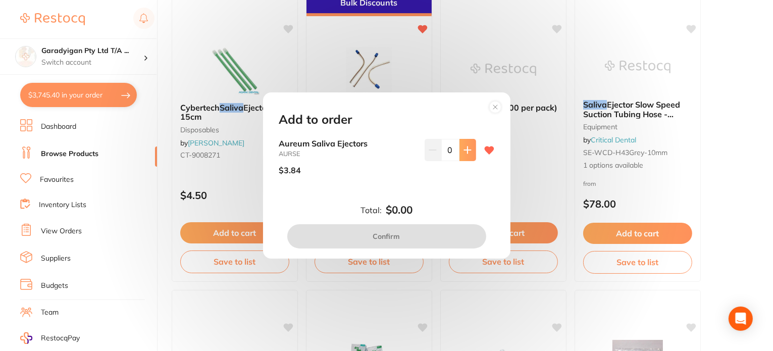
click at [469, 156] on button at bounding box center [468, 150] width 17 height 22
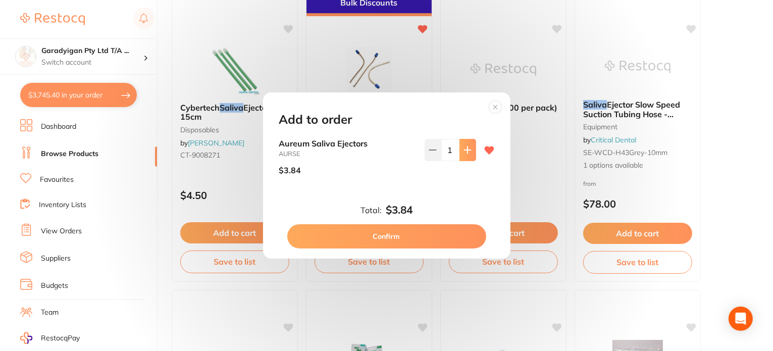
click at [469, 156] on button at bounding box center [468, 150] width 17 height 22
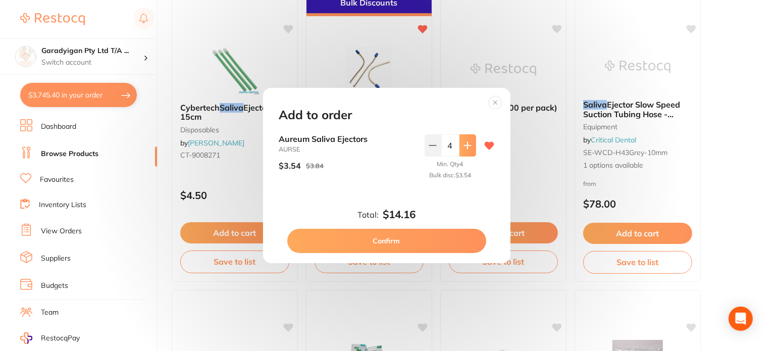
click at [469, 156] on button at bounding box center [468, 145] width 17 height 22
click at [434, 146] on icon at bounding box center [433, 145] width 8 height 8
type input "4"
click at [428, 241] on button "Confirm" at bounding box center [386, 241] width 199 height 24
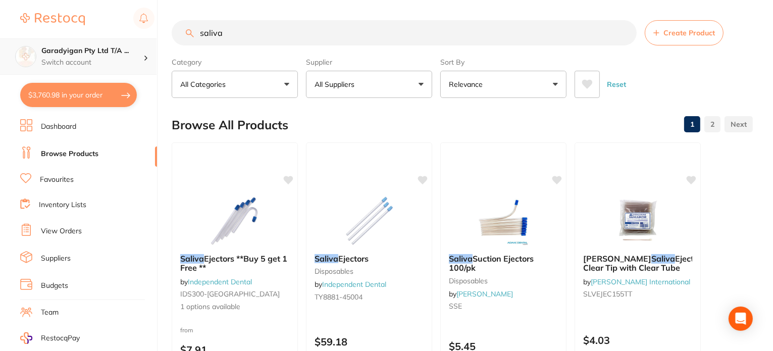
scroll to position [0, 0]
drag, startPoint x: 243, startPoint y: 36, endPoint x: 156, endPoint y: 42, distance: 87.6
click at [156, 42] on div "$3,760.98 Garadyigan Pty Ltd T/A ... Switch account Garadyigan Pty Ltd T/A Anna…" at bounding box center [386, 175] width 773 height 351
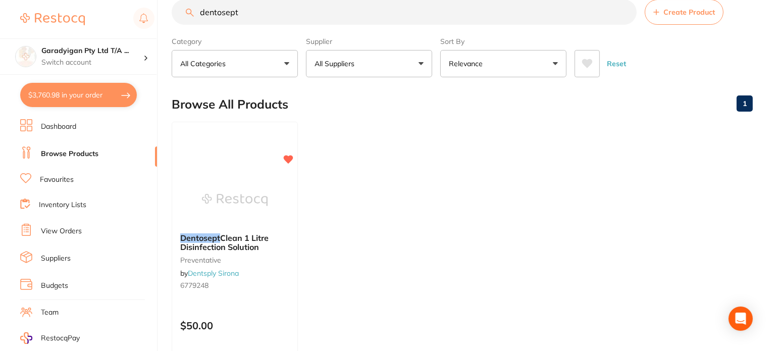
scroll to position [134, 0]
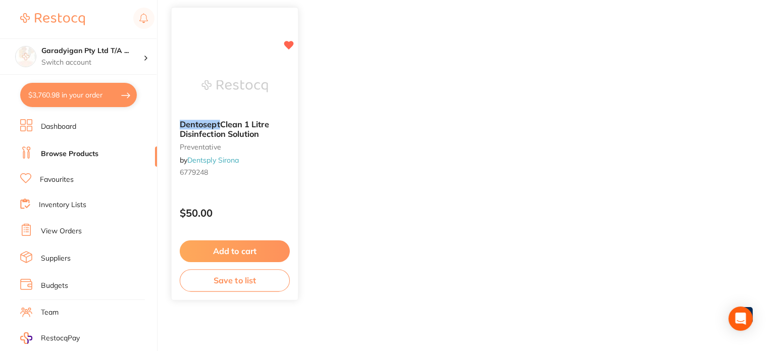
type input "dentosept"
drag, startPoint x: 276, startPoint y: 248, endPoint x: 285, endPoint y: 246, distance: 9.3
click at [275, 248] on button "Add to cart" at bounding box center [234, 249] width 109 height 21
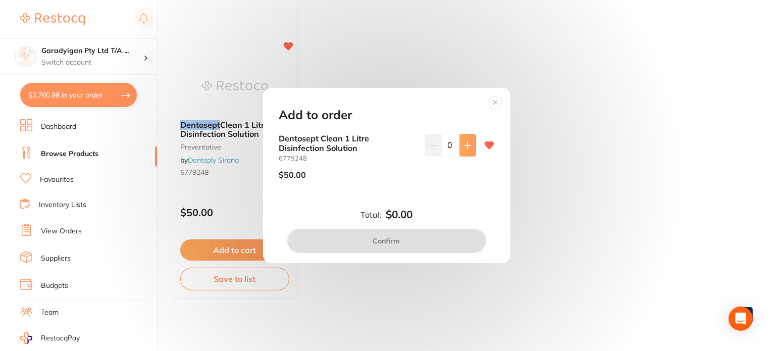
click at [465, 140] on button at bounding box center [468, 145] width 17 height 22
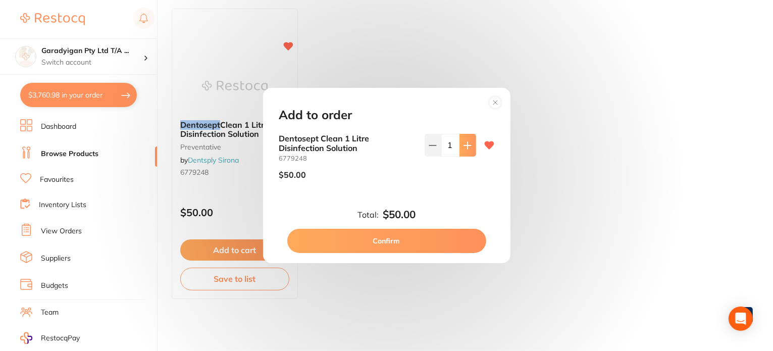
click at [465, 140] on button at bounding box center [468, 145] width 17 height 22
click at [468, 147] on icon at bounding box center [468, 145] width 8 height 8
type input "4"
click at [457, 248] on button "Confirm" at bounding box center [386, 241] width 199 height 24
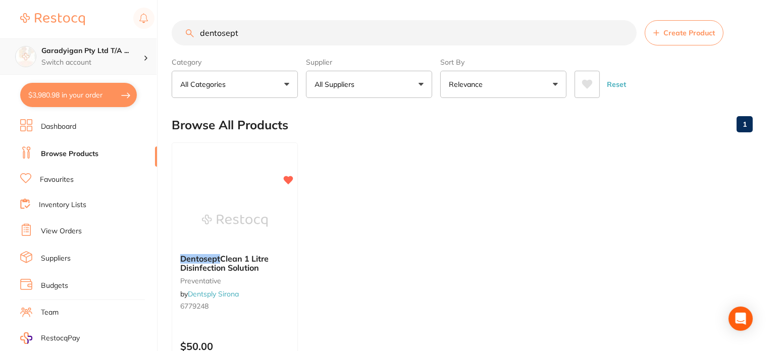
drag, startPoint x: 265, startPoint y: 34, endPoint x: 127, endPoint y: 39, distance: 137.4
click at [127, 39] on div "$3,980.98 Garadyigan Pty Ltd T/A ... Switch account Garadyigan Pty Ltd T/A Anna…" at bounding box center [386, 175] width 773 height 351
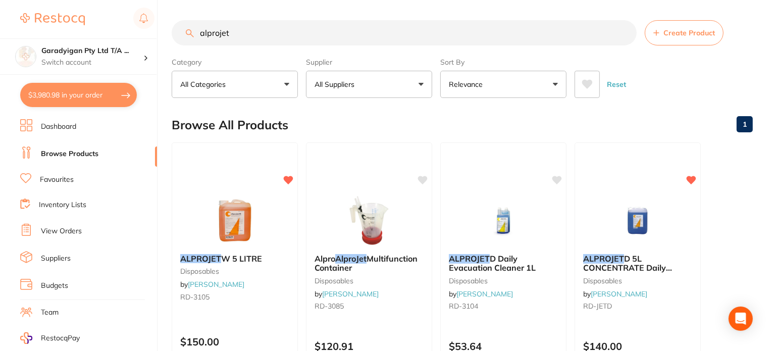
drag, startPoint x: 264, startPoint y: 40, endPoint x: 167, endPoint y: 30, distance: 97.0
click at [168, 30] on div "$3,980.98 Garadyigan Pty Ltd T/A ... Switch account Garadyigan Pty Ltd T/A Anna…" at bounding box center [386, 175] width 773 height 351
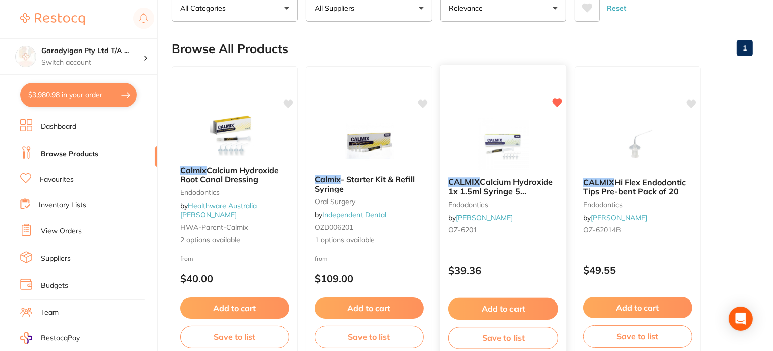
scroll to position [101, 0]
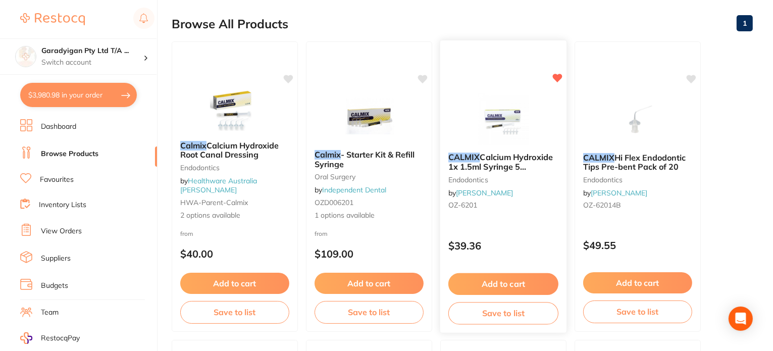
type input "calmix"
click at [525, 278] on button "Add to cart" at bounding box center [503, 284] width 110 height 22
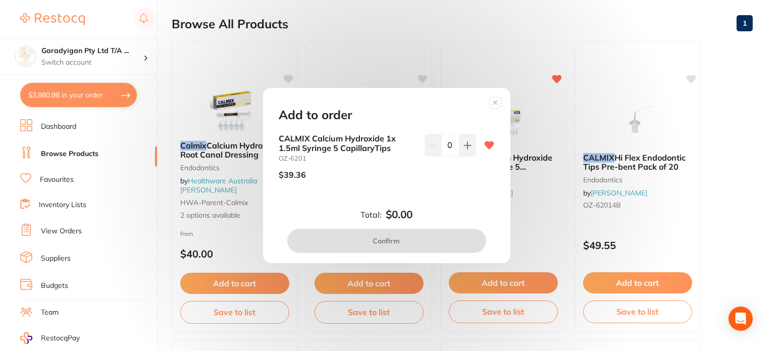
click at [499, 102] on circle at bounding box center [495, 102] width 12 height 12
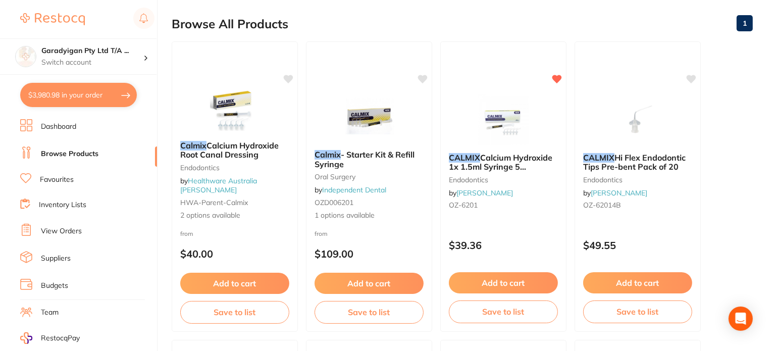
click at [246, 284] on button "Add to cart" at bounding box center [234, 283] width 109 height 21
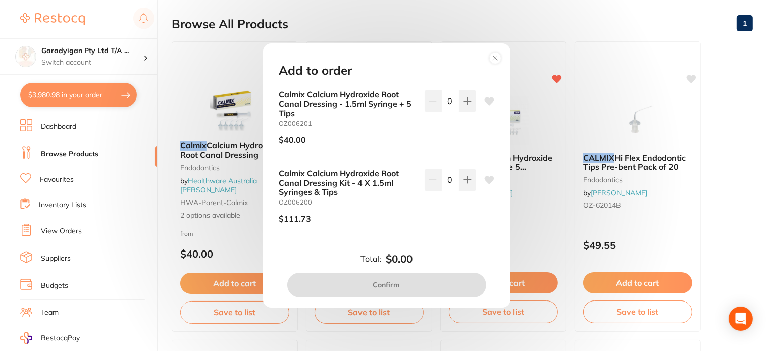
click at [494, 55] on circle at bounding box center [495, 59] width 12 height 12
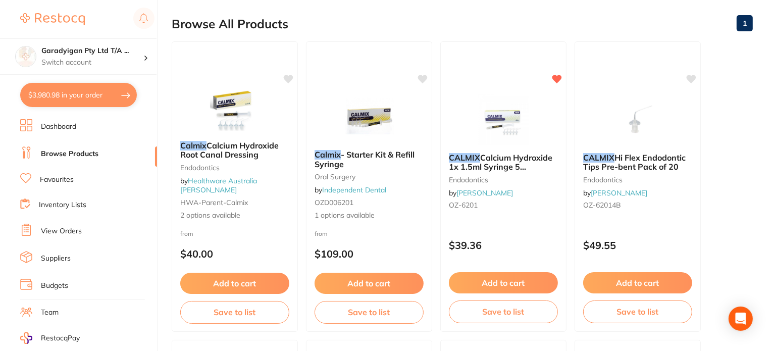
click at [404, 282] on button "Add to cart" at bounding box center [369, 283] width 109 height 21
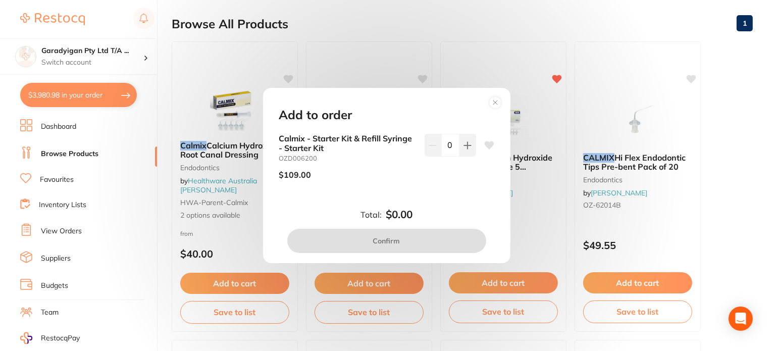
click at [238, 282] on div "Add to order Calmix - Starter Kit & Refill Syringe - Starter Kit OZD006200 $109…" at bounding box center [386, 175] width 773 height 351
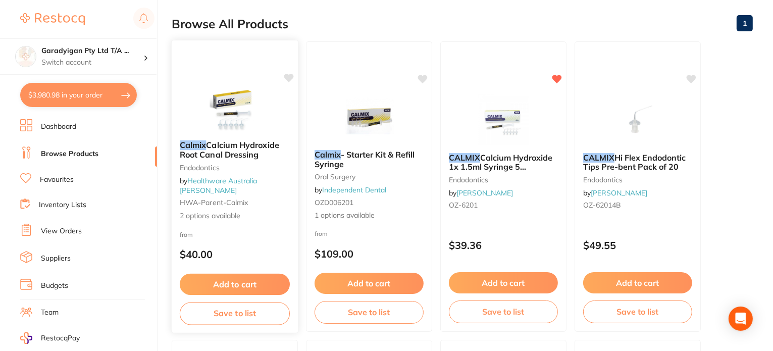
click at [240, 282] on button "Add to cart" at bounding box center [235, 285] width 110 height 22
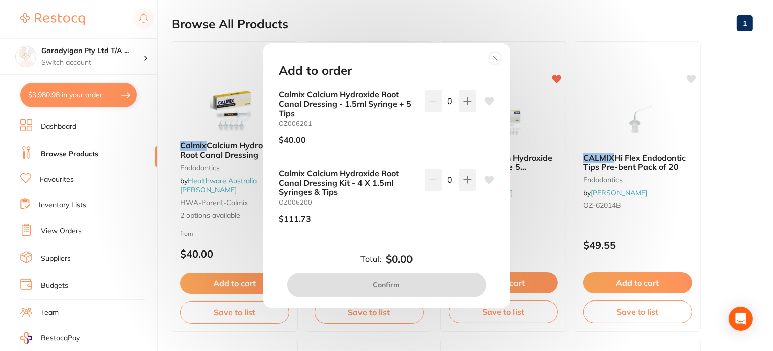
click at [234, 245] on div "Add to order Calmix Calcium Hydroxide Root Canal Dressing - 1.5ml Syringe + 5 T…" at bounding box center [386, 175] width 773 height 351
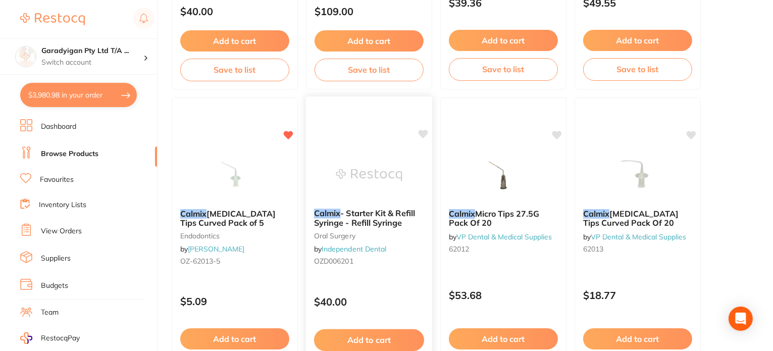
scroll to position [353, 0]
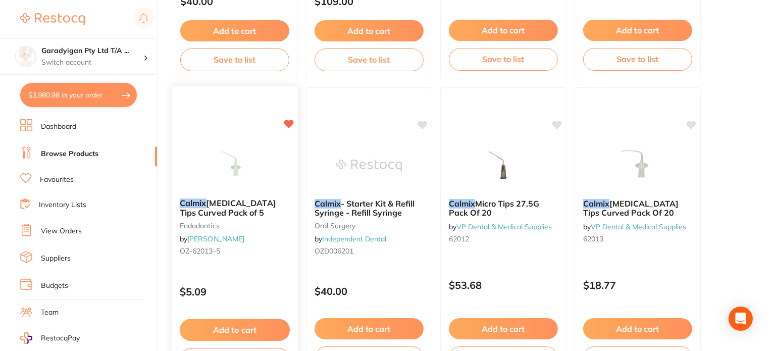
click at [269, 325] on button "Add to cart" at bounding box center [235, 330] width 110 height 22
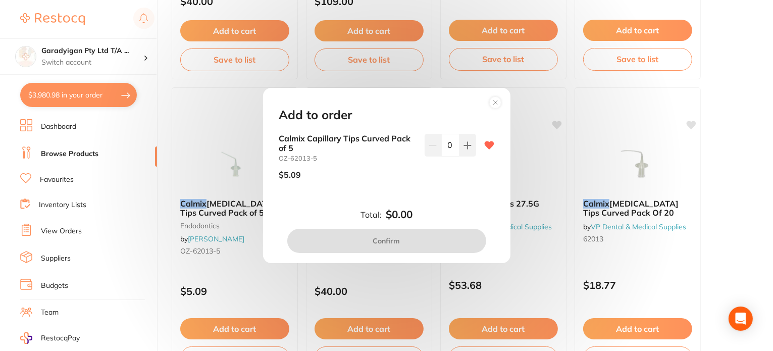
click at [488, 105] on icon at bounding box center [495, 102] width 16 height 16
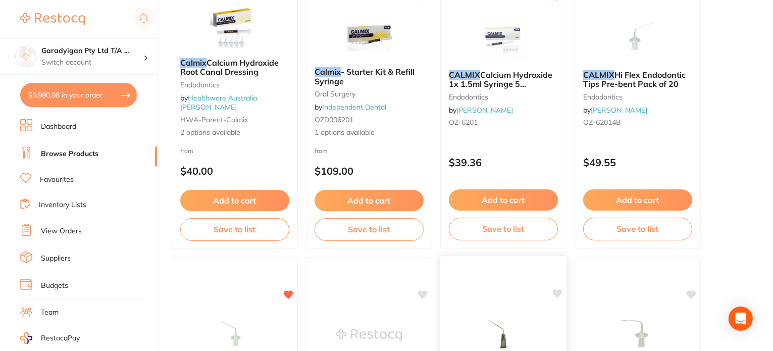
scroll to position [151, 0]
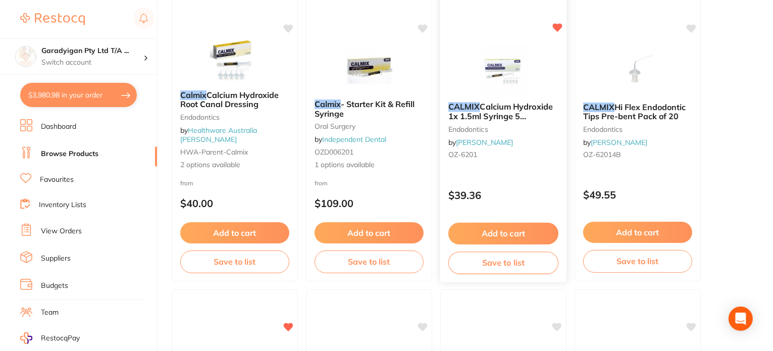
click at [514, 228] on button "Add to cart" at bounding box center [503, 234] width 110 height 22
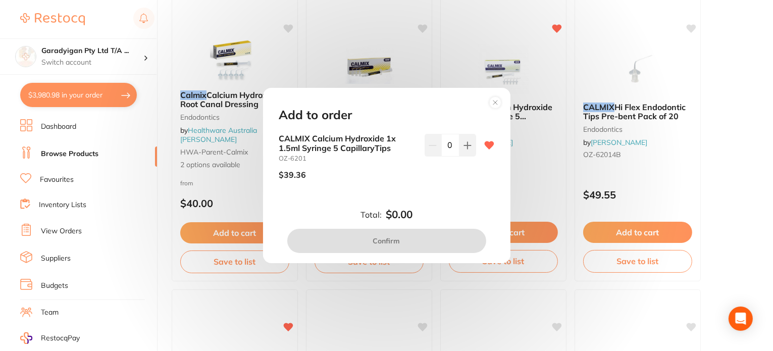
click at [406, 75] on div "Add to order CALMIX Calcium Hydroxide 1x 1.5ml Syringe 5 CapillaryTips OZ-6201 …" at bounding box center [386, 175] width 773 height 351
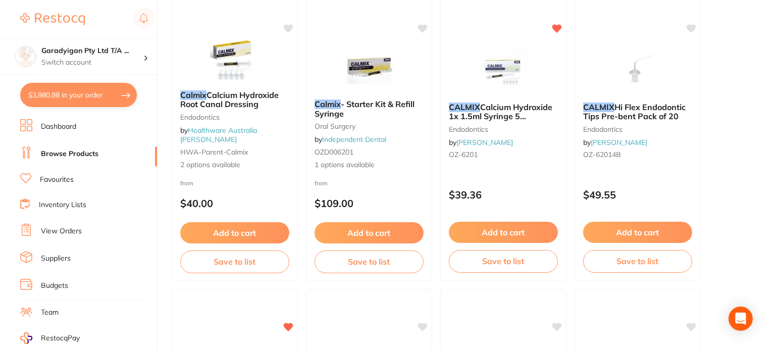
click at [400, 236] on button "Add to cart" at bounding box center [369, 232] width 109 height 21
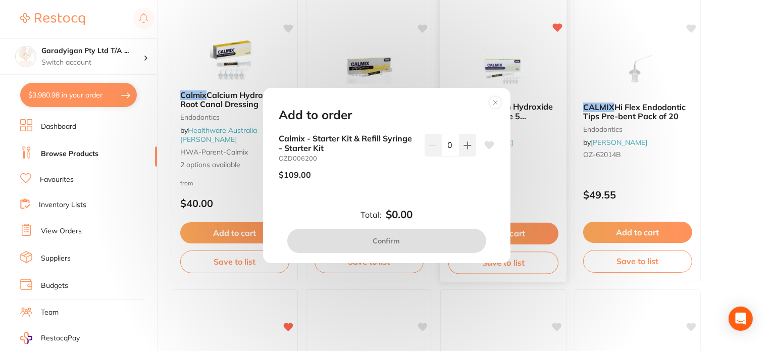
drag, startPoint x: 492, startPoint y: 102, endPoint x: 492, endPoint y: 116, distance: 14.1
click at [493, 102] on circle at bounding box center [495, 102] width 12 height 12
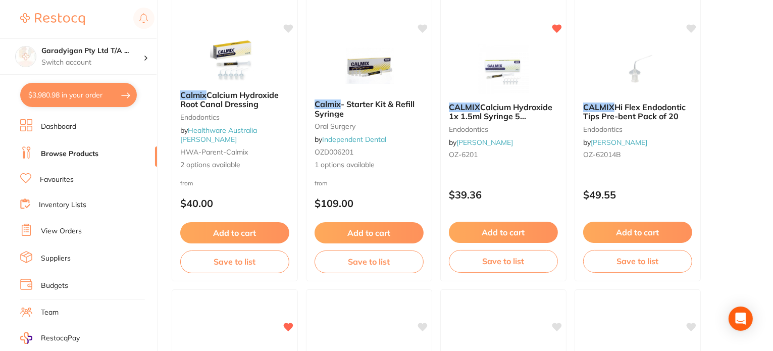
click at [530, 236] on button "Add to cart" at bounding box center [503, 232] width 109 height 21
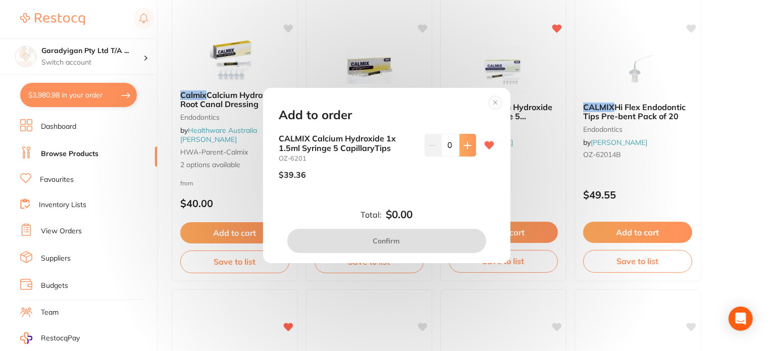
click at [469, 145] on icon at bounding box center [467, 145] width 7 height 7
type input "1"
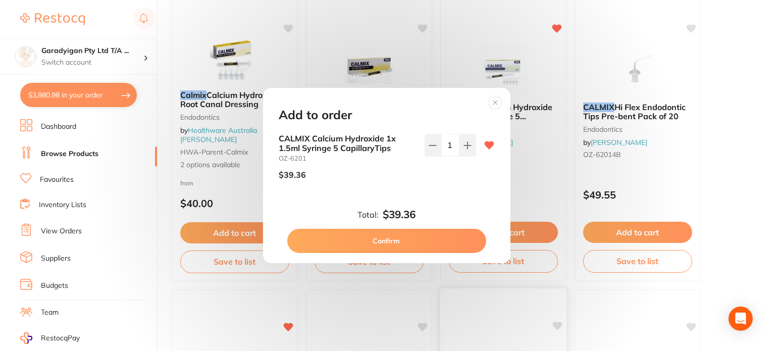
drag, startPoint x: 446, startPoint y: 243, endPoint x: 466, endPoint y: 315, distance: 75.0
click at [444, 243] on button "Confirm" at bounding box center [386, 241] width 199 height 24
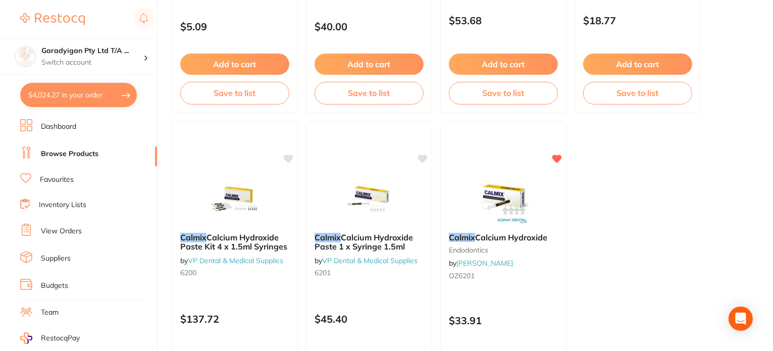
scroll to position [656, 0]
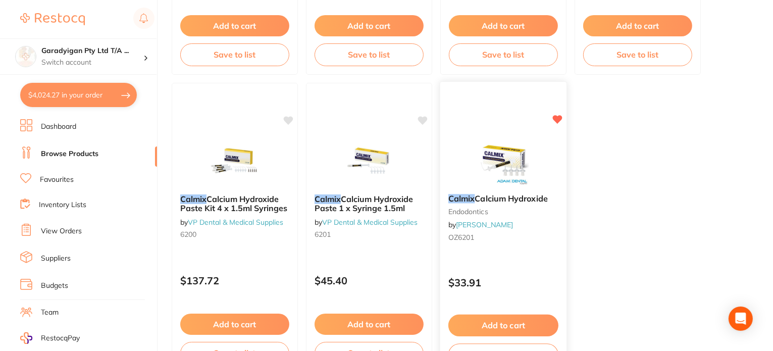
click at [544, 327] on button "Add to cart" at bounding box center [503, 326] width 110 height 22
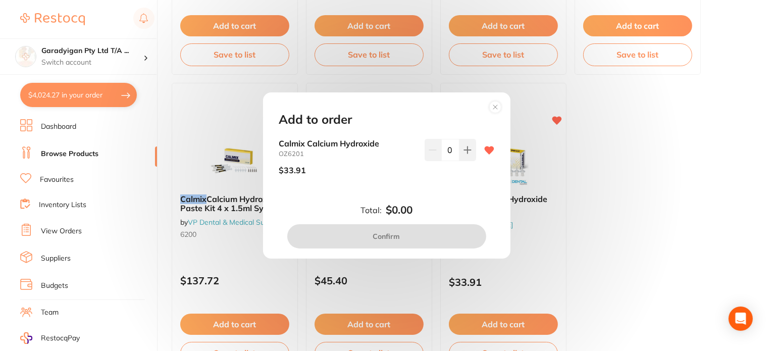
click at [495, 107] on circle at bounding box center [495, 107] width 12 height 12
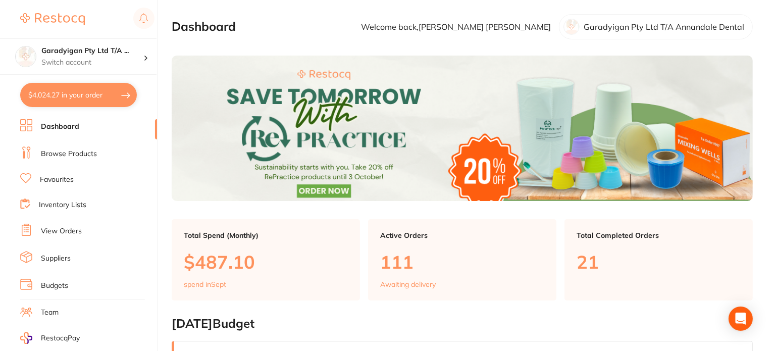
drag, startPoint x: 89, startPoint y: 90, endPoint x: 243, endPoint y: 81, distance: 154.3
click at [90, 90] on button "$4,024.27 in your order" at bounding box center [78, 95] width 117 height 24
checkbox input "true"
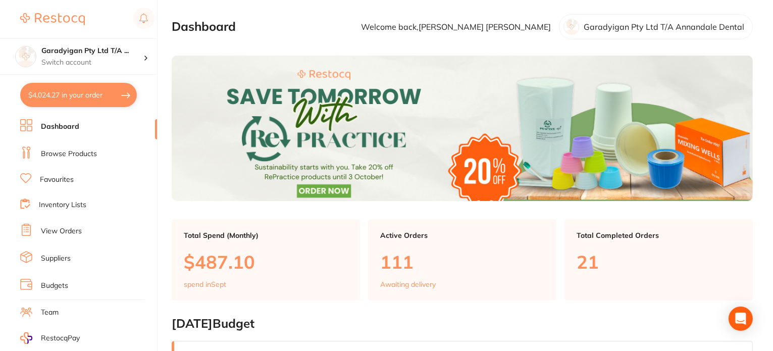
checkbox input "true"
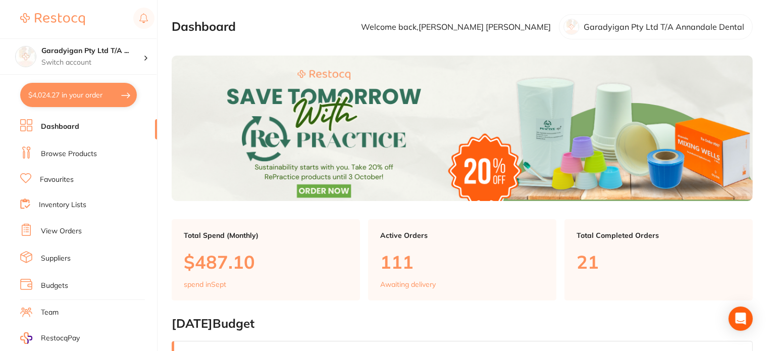
checkbox input "true"
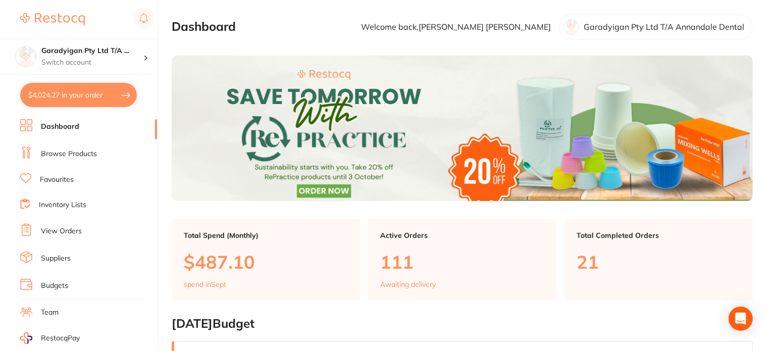
checkbox input "true"
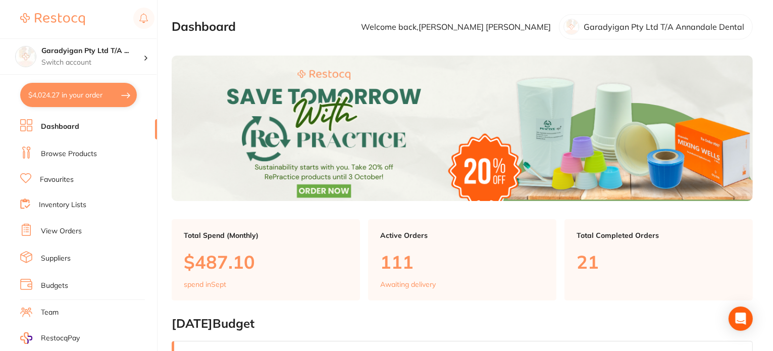
checkbox input "true"
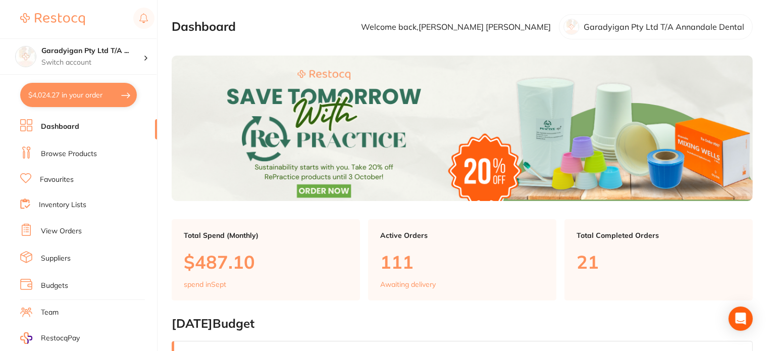
checkbox input "true"
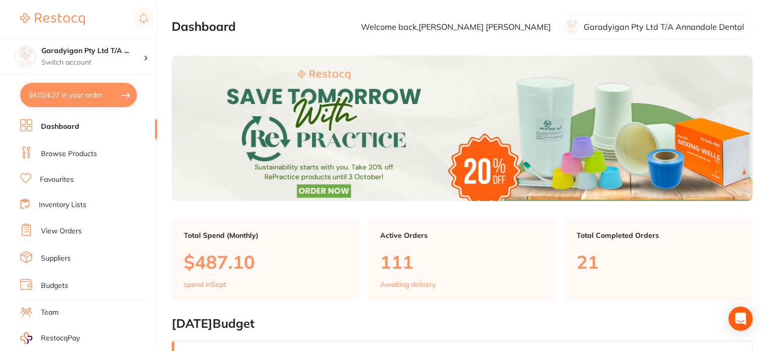
checkbox input "true"
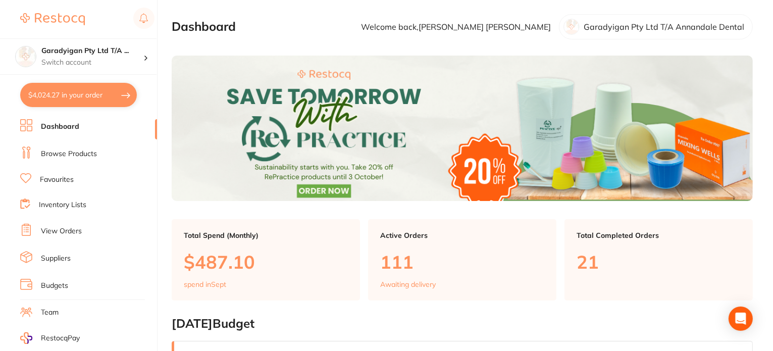
checkbox input "true"
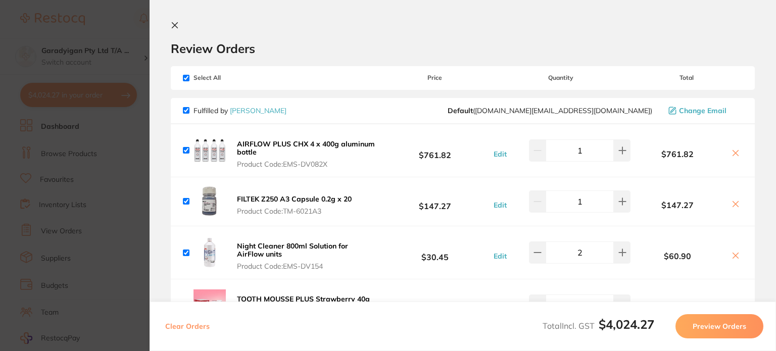
drag, startPoint x: 177, startPoint y: 24, endPoint x: 186, endPoint y: 22, distance: 8.8
click at [178, 24] on icon at bounding box center [175, 25] width 8 height 8
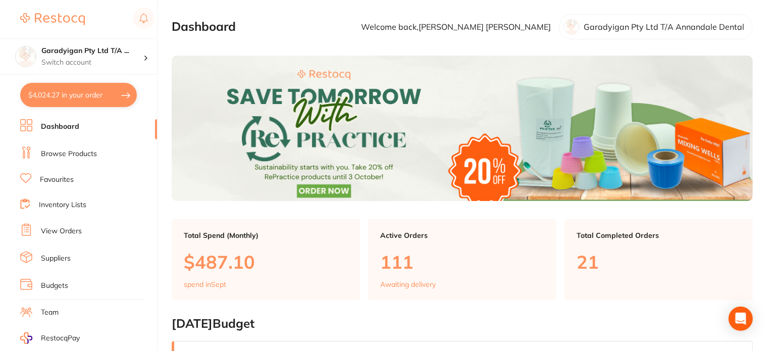
drag, startPoint x: 77, startPoint y: 151, endPoint x: 125, endPoint y: 109, distance: 63.7
click at [77, 151] on link "Browse Products" at bounding box center [69, 154] width 56 height 10
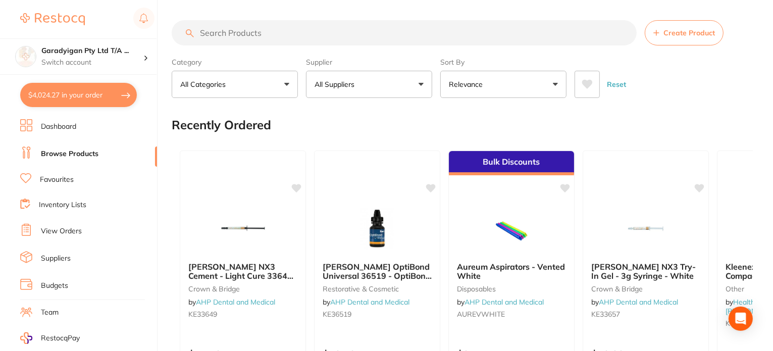
click at [310, 34] on input "search" at bounding box center [404, 32] width 465 height 25
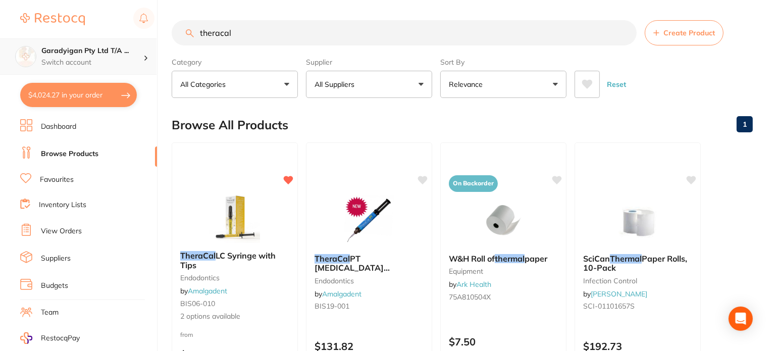
drag, startPoint x: 204, startPoint y: 36, endPoint x: 92, endPoint y: 39, distance: 111.7
click at [92, 39] on div "$4,024.27 Garadyigan Pty Ltd T/A ... Switch account Garadyigan Pty Ltd T/A Anna…" at bounding box center [386, 175] width 773 height 351
type input "k file"
